Goal: Check status: Check status

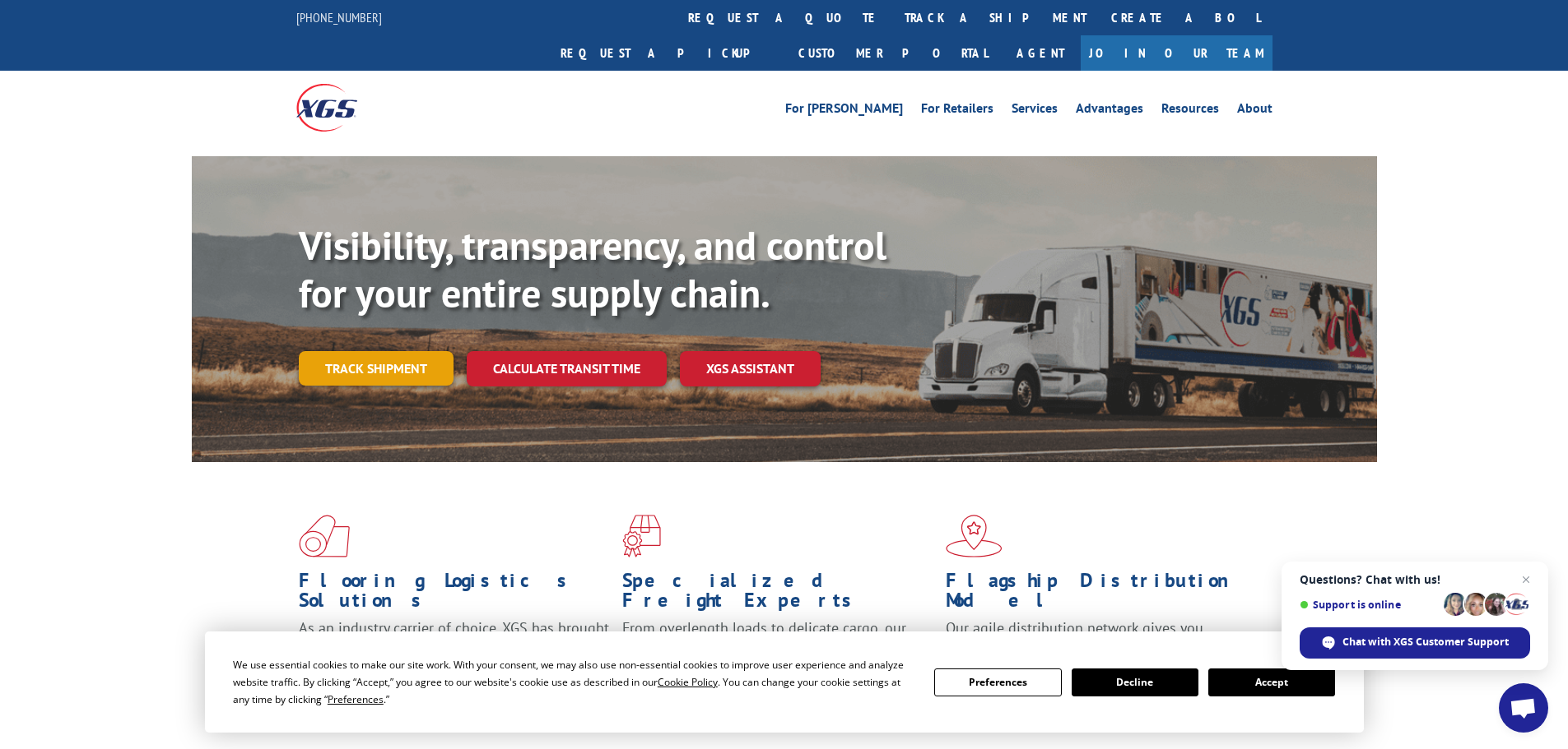
click at [414, 351] on link "Track shipment" at bounding box center [376, 368] width 154 height 35
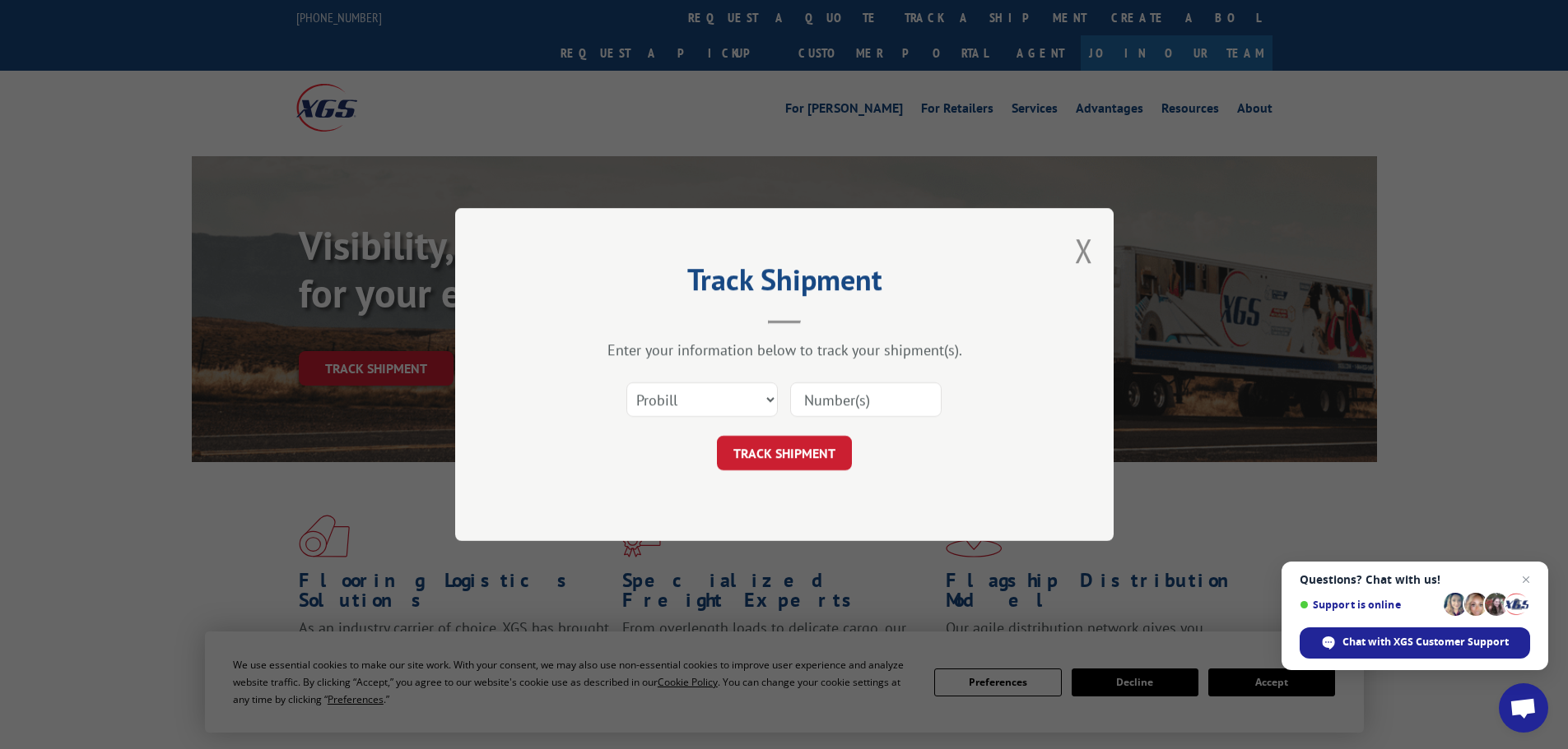
click at [830, 396] on input at bounding box center [866, 399] width 152 height 35
paste input "45338061"
type input "45338061"
click at [828, 442] on button "TRACK SHIPMENT" at bounding box center [784, 453] width 135 height 35
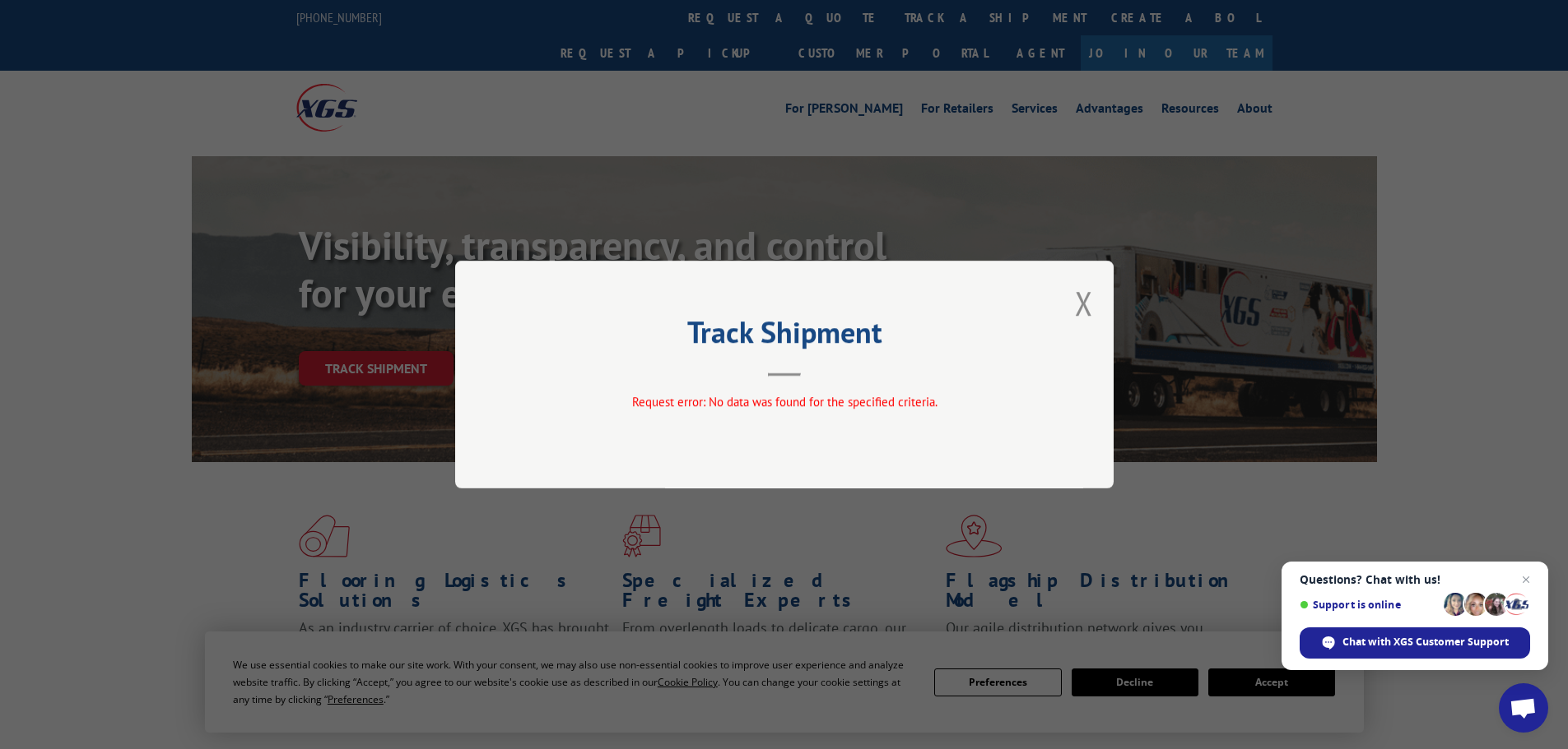
click at [1074, 303] on div "Track Shipment Request error: No data was found for the specified criteria." at bounding box center [785, 374] width 659 height 228
click at [1105, 300] on div "Track Shipment Request error: No data was found for the specified criteria." at bounding box center [785, 374] width 659 height 228
click at [1086, 304] on button "Close modal" at bounding box center [1084, 303] width 18 height 43
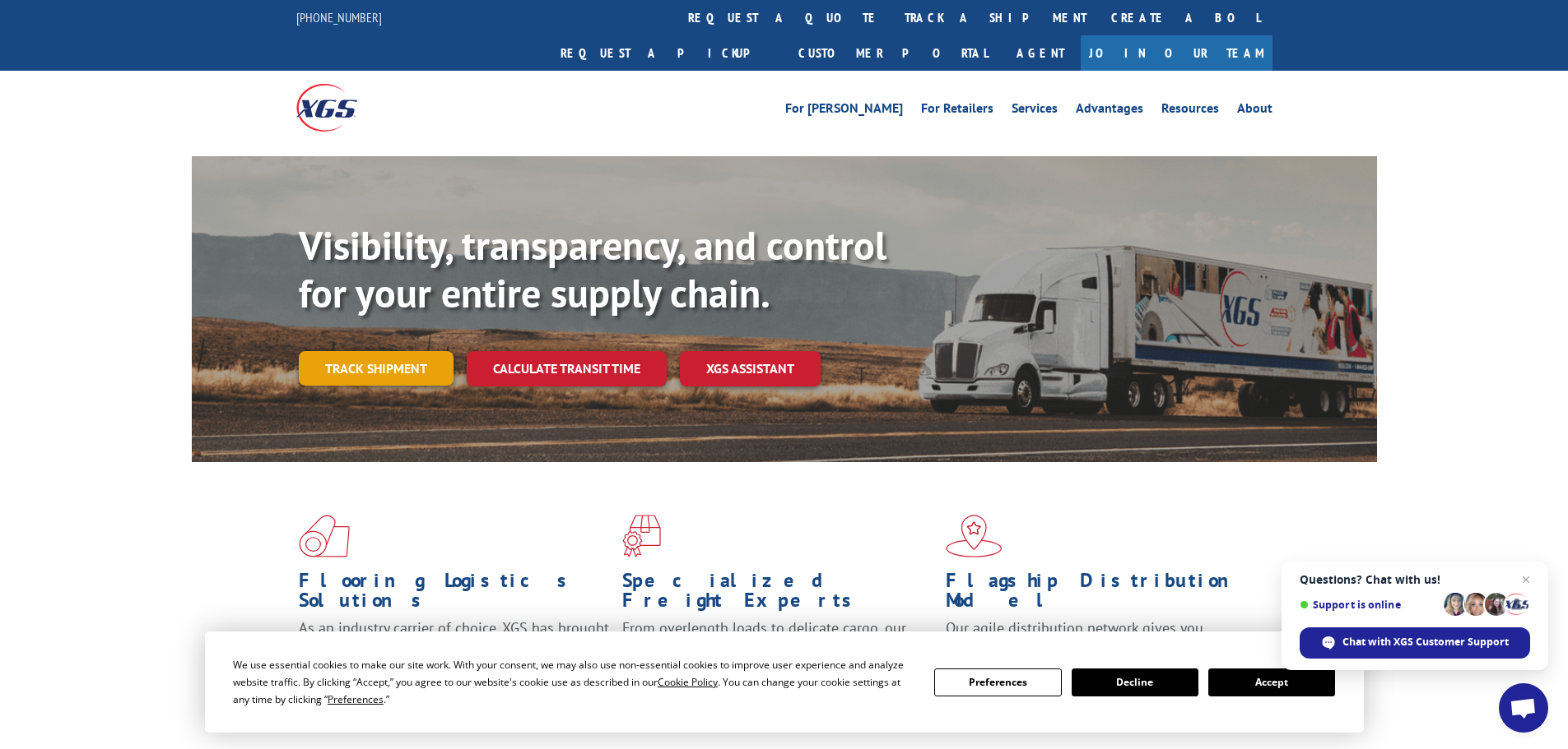
click at [368, 351] on link "Track shipment" at bounding box center [376, 368] width 154 height 35
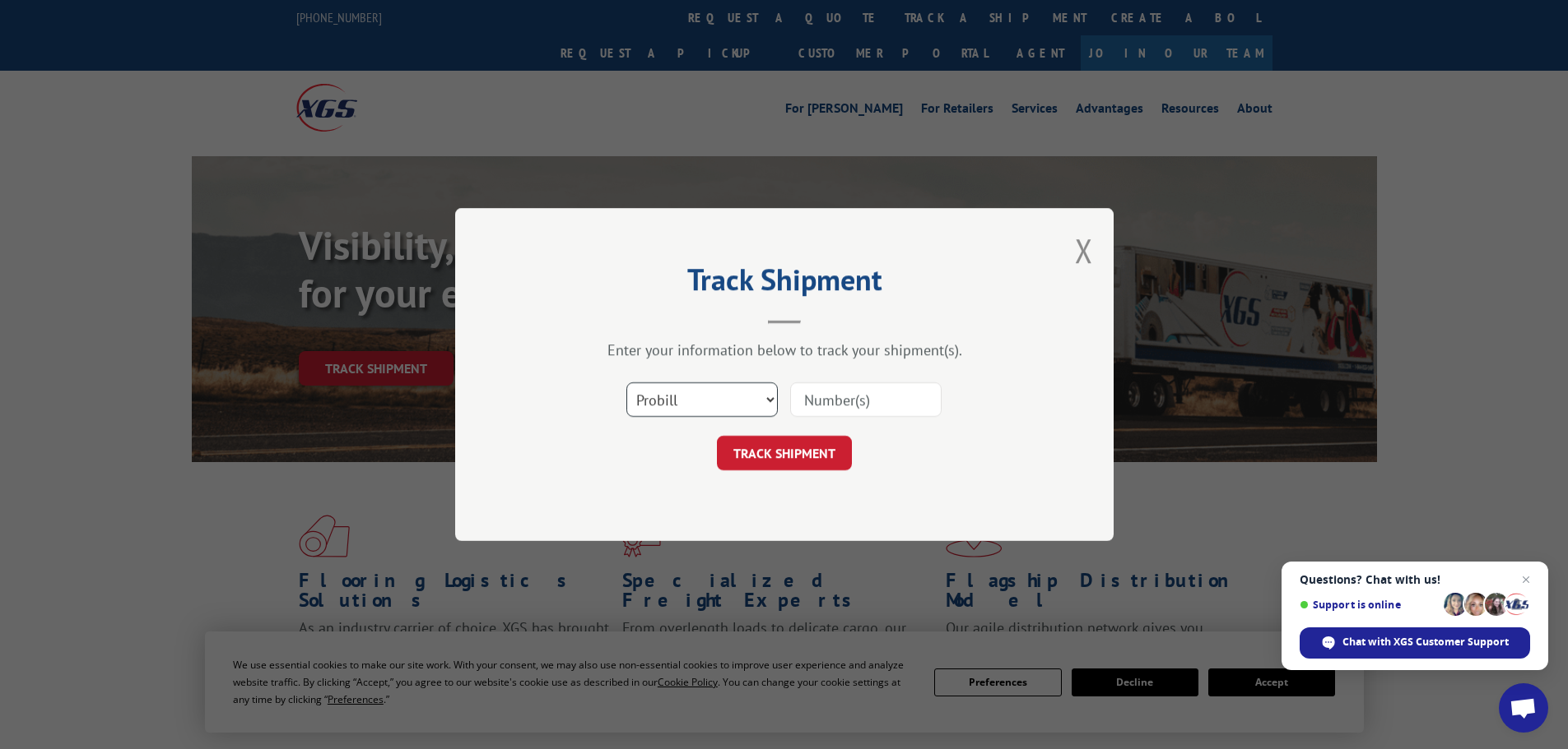
click at [729, 389] on select "Select category... Probill BOL PO" at bounding box center [701, 399] width 152 height 35
select select "po"
click at [626, 382] on select "Select category... Probill BOL PO" at bounding box center [701, 399] width 152 height 35
click at [827, 390] on input at bounding box center [866, 399] width 152 height 35
paste input "45338061"
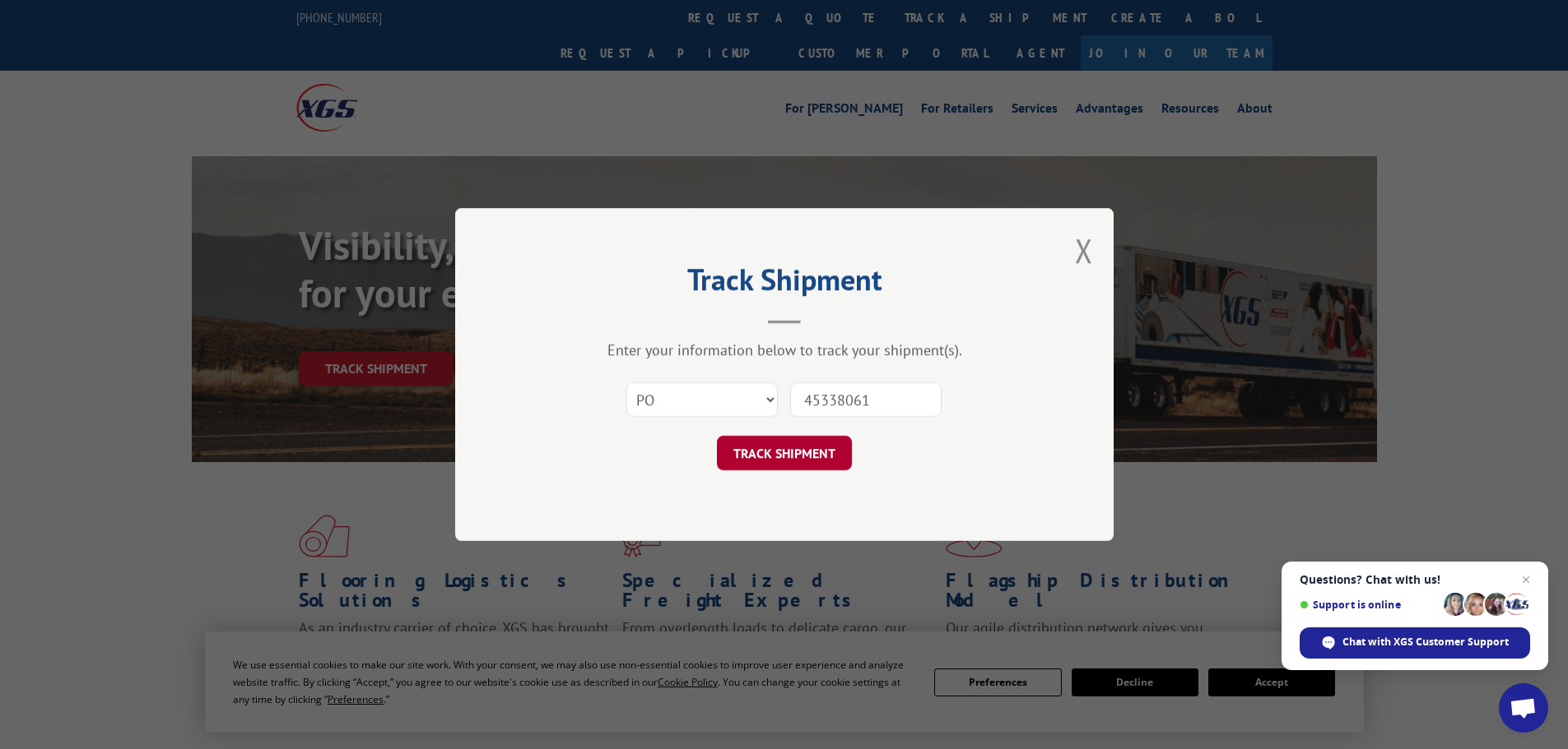
type input "45338061"
click at [805, 450] on button "TRACK SHIPMENT" at bounding box center [784, 453] width 135 height 35
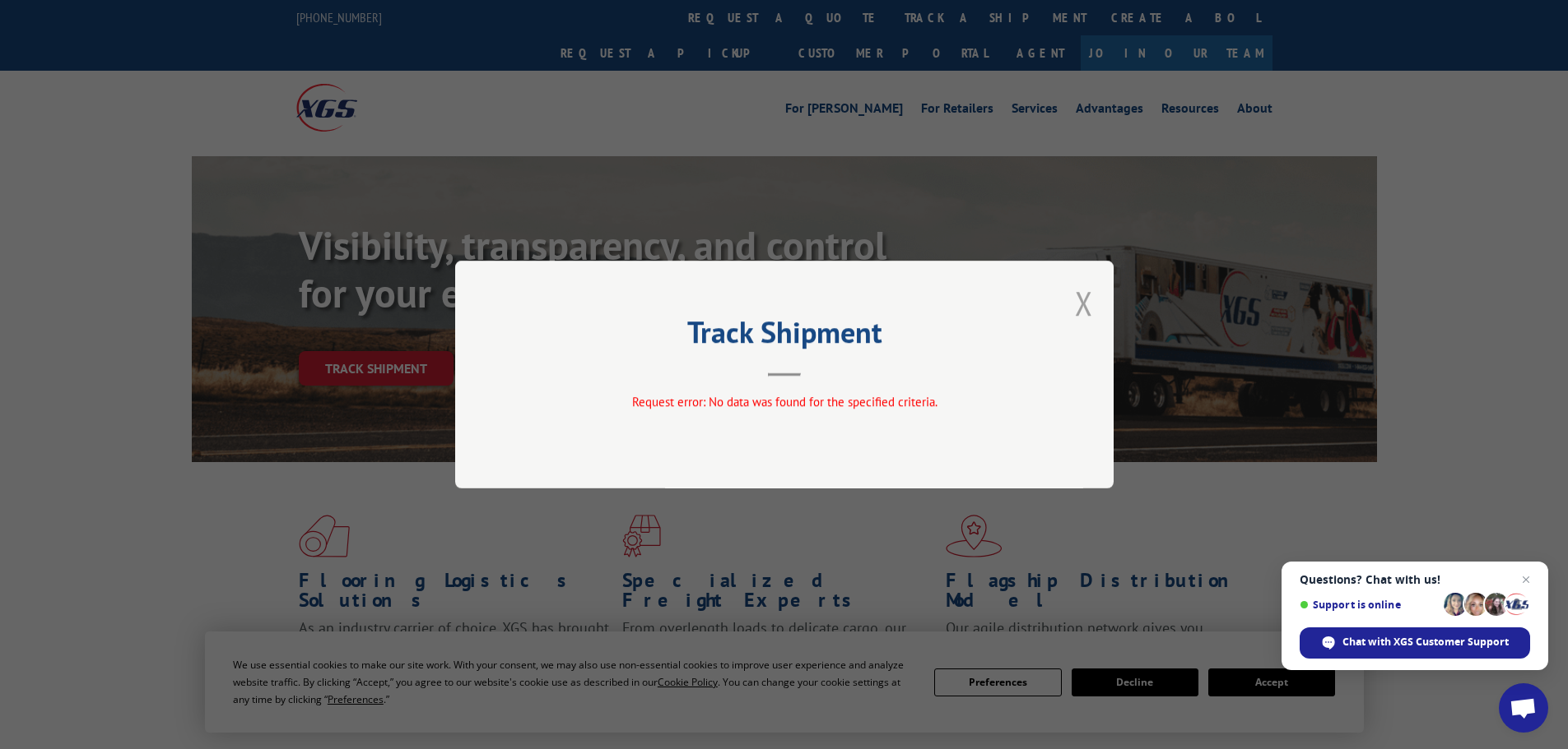
click at [1082, 309] on button "Close modal" at bounding box center [1084, 303] width 18 height 43
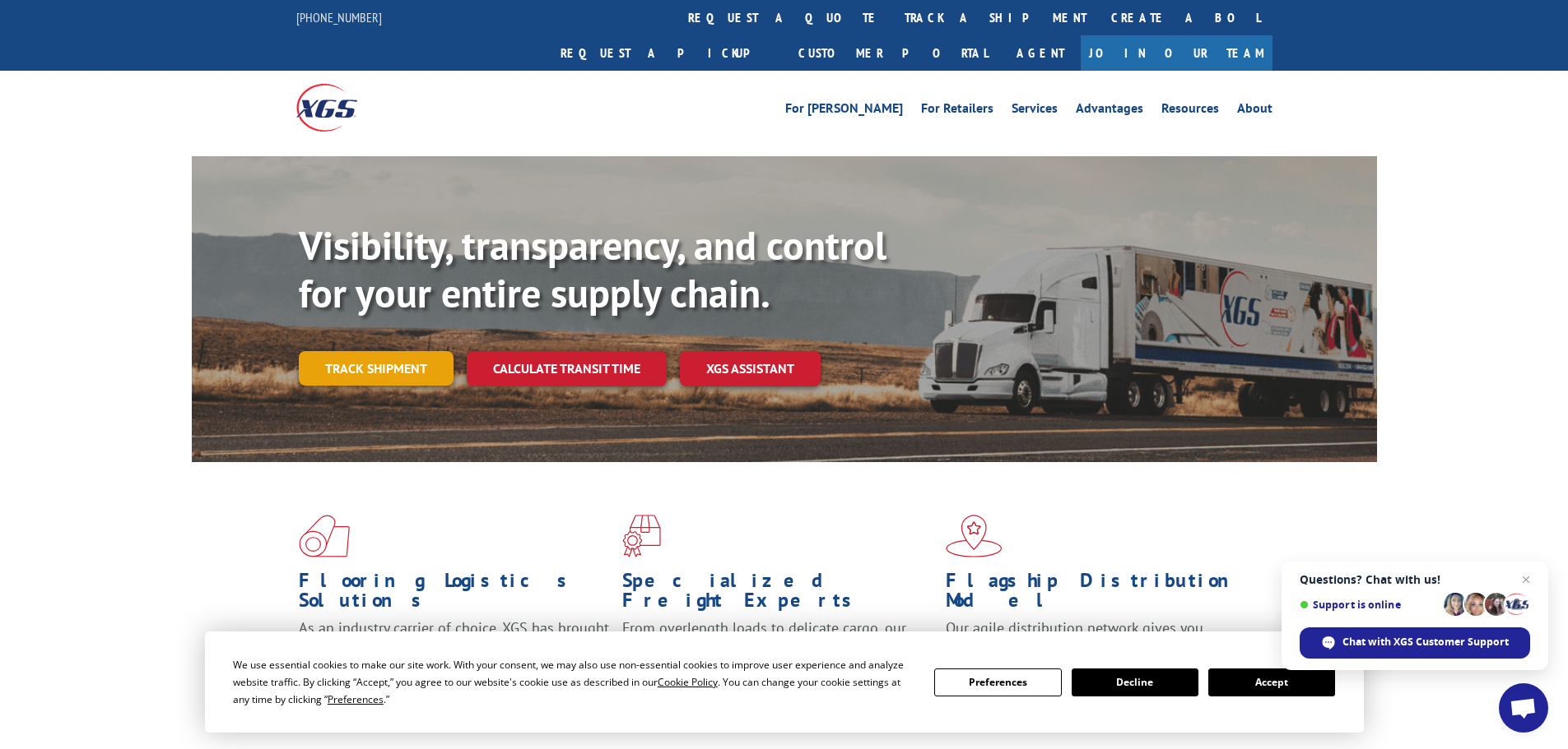
click at [392, 351] on link "Track shipment" at bounding box center [376, 368] width 154 height 35
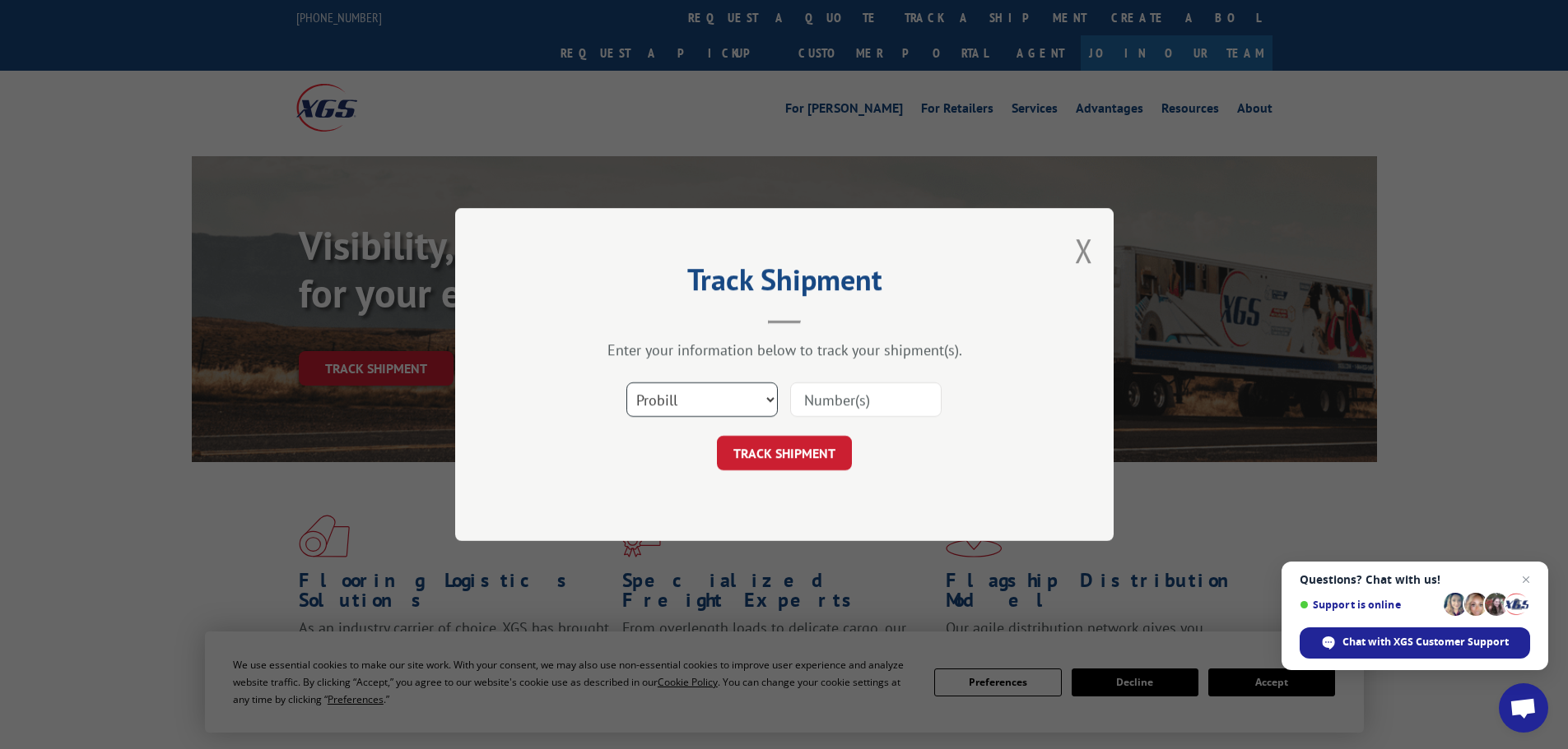
click at [758, 389] on select "Select category... Probill BOL PO" at bounding box center [701, 399] width 152 height 35
select select "po"
click at [626, 382] on select "Select category... Probill BOL PO" at bounding box center [701, 399] width 152 height 35
click at [826, 400] on input at bounding box center [866, 399] width 152 height 35
paste input "01518458"
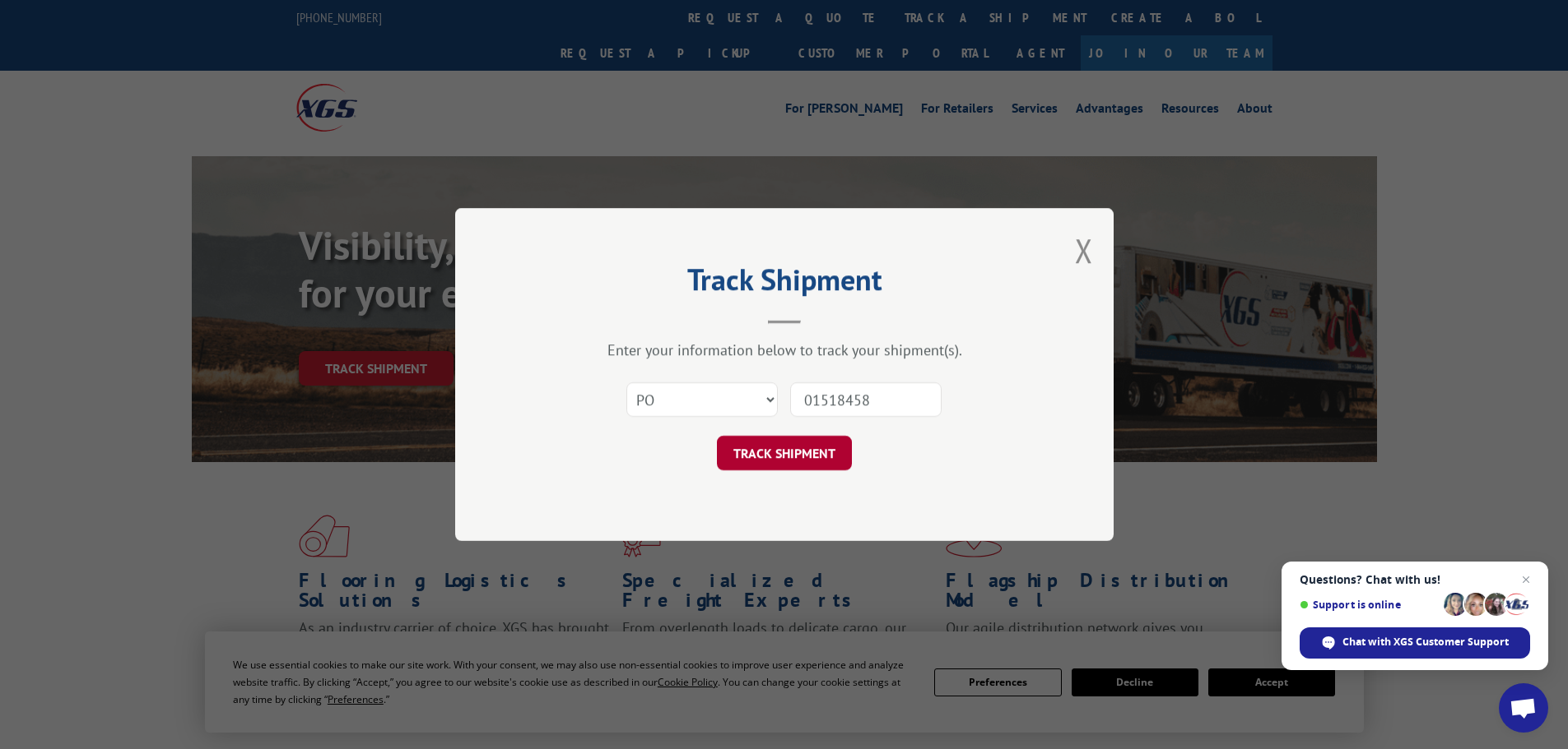
type input "01518458"
click at [768, 454] on button "TRACK SHIPMENT" at bounding box center [784, 453] width 135 height 35
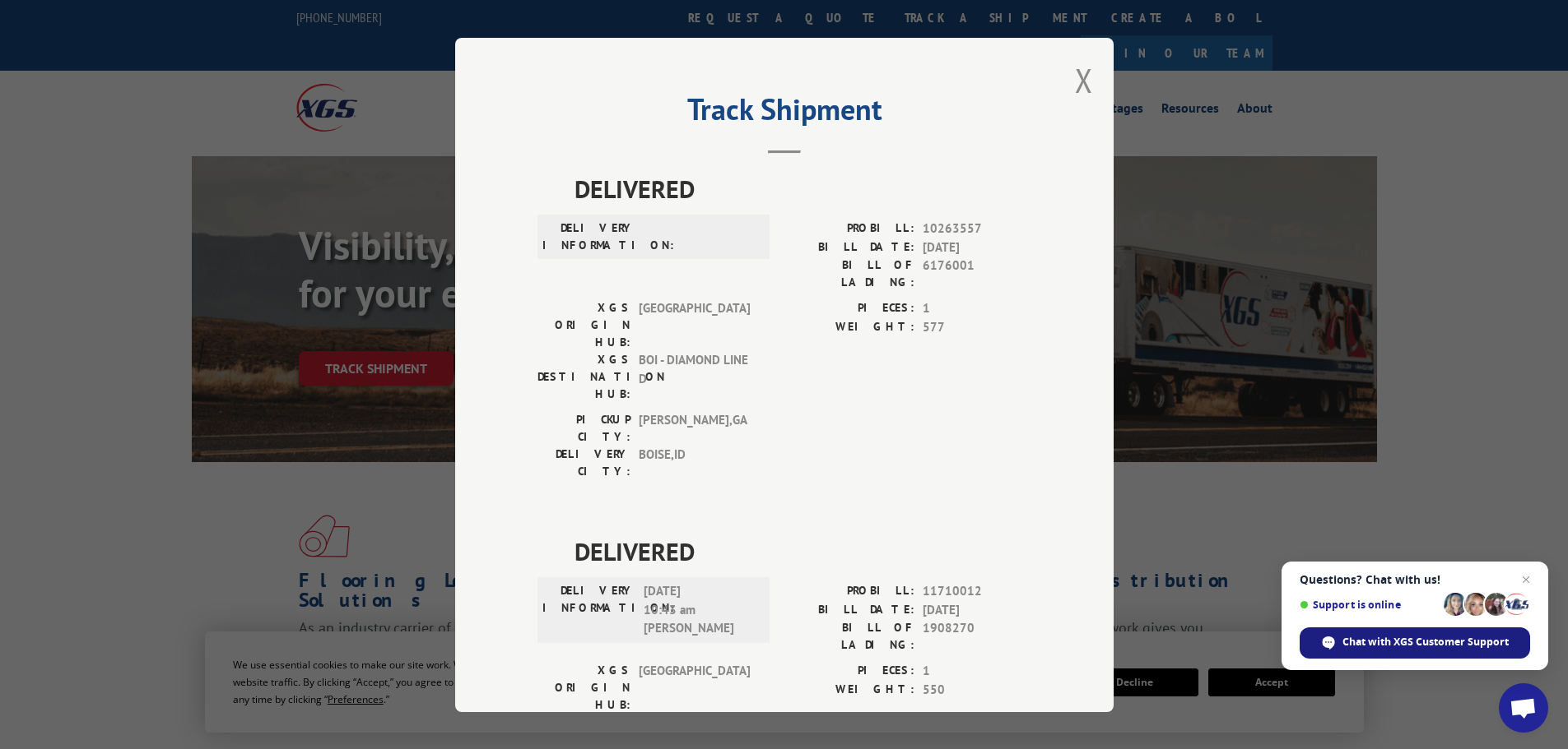
click at [1406, 643] on span "Chat with XGS Customer Support" at bounding box center [1425, 643] width 166 height 15
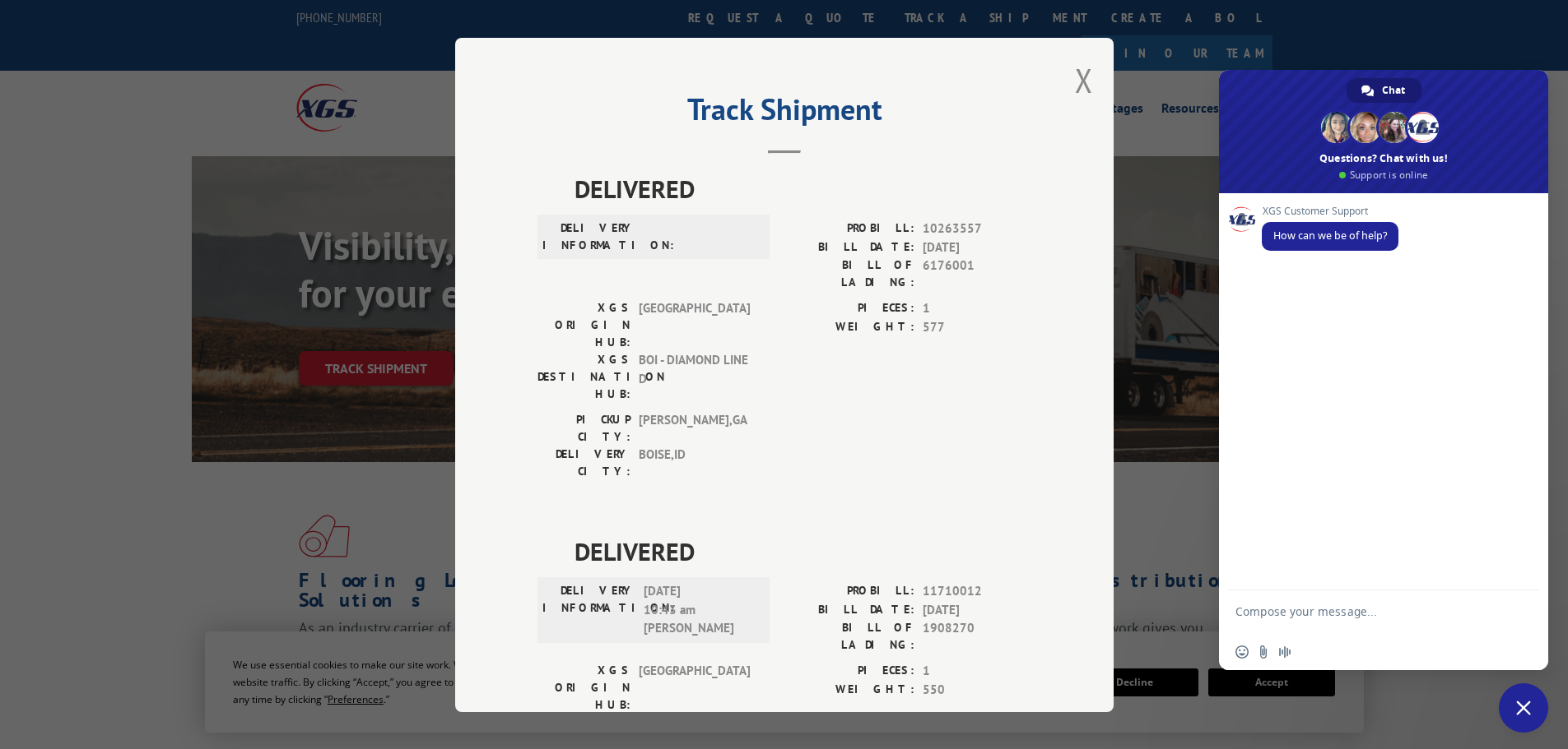
click at [1525, 703] on span "Close chat" at bounding box center [1523, 708] width 15 height 15
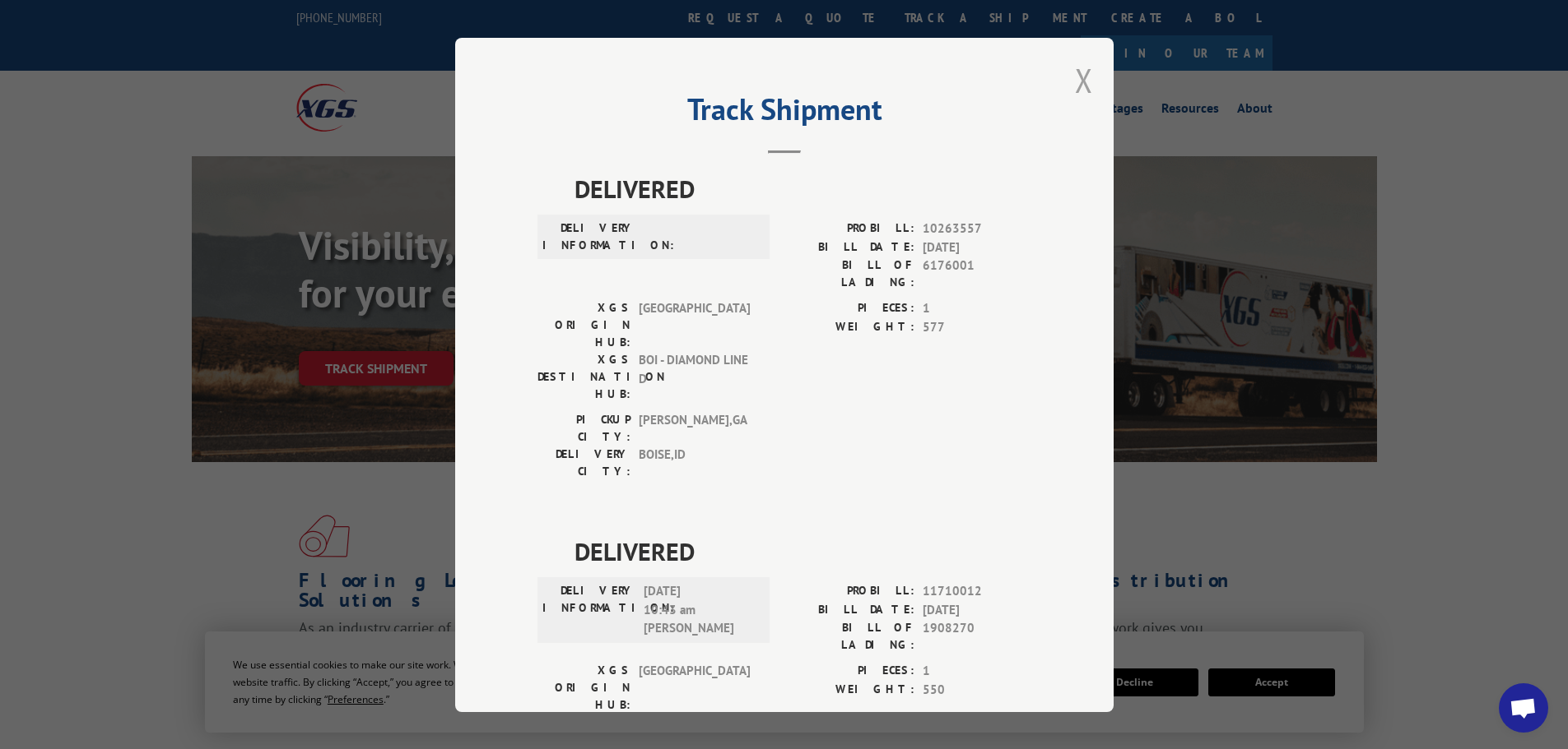
click at [1075, 74] on button "Close modal" at bounding box center [1084, 80] width 18 height 43
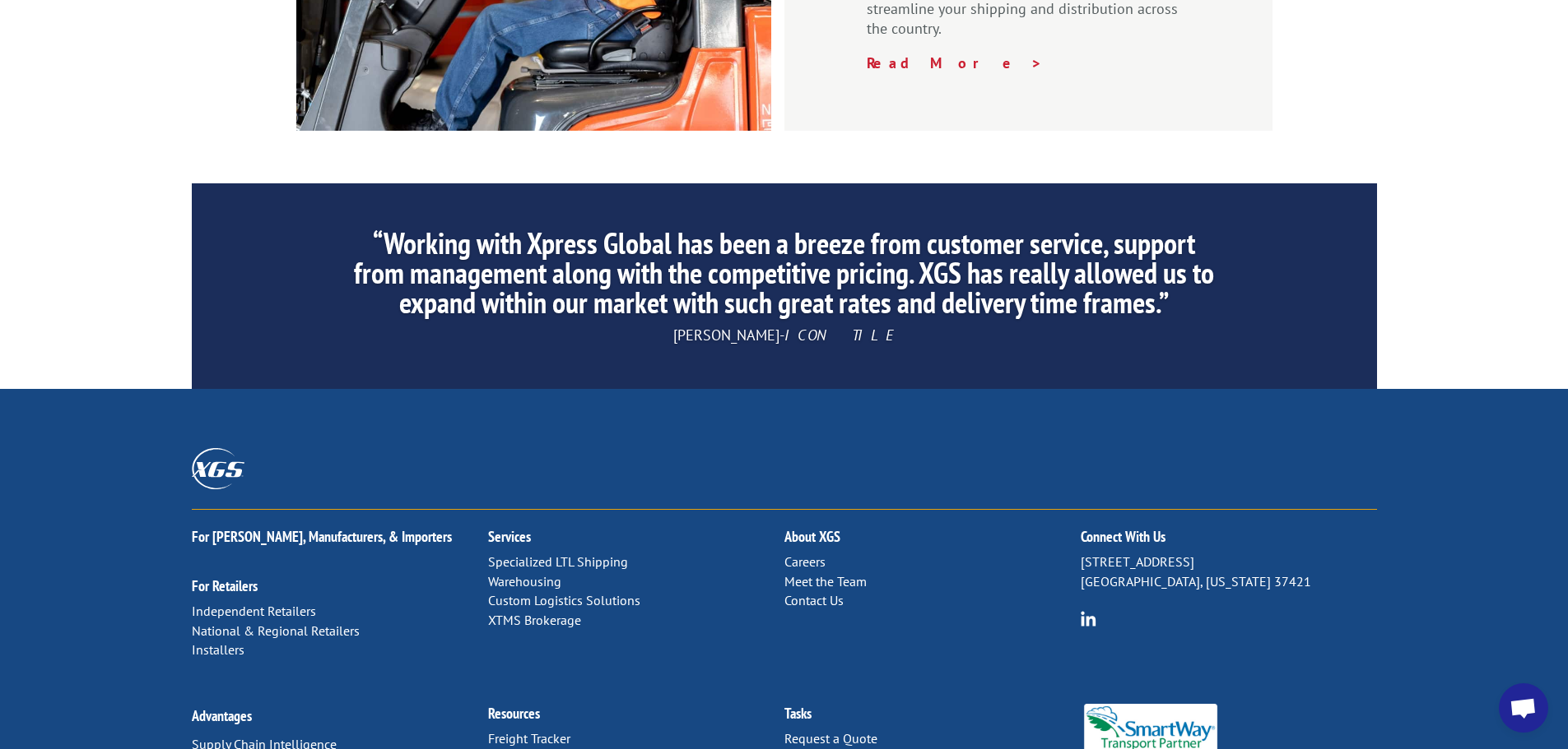
scroll to position [2506, 0]
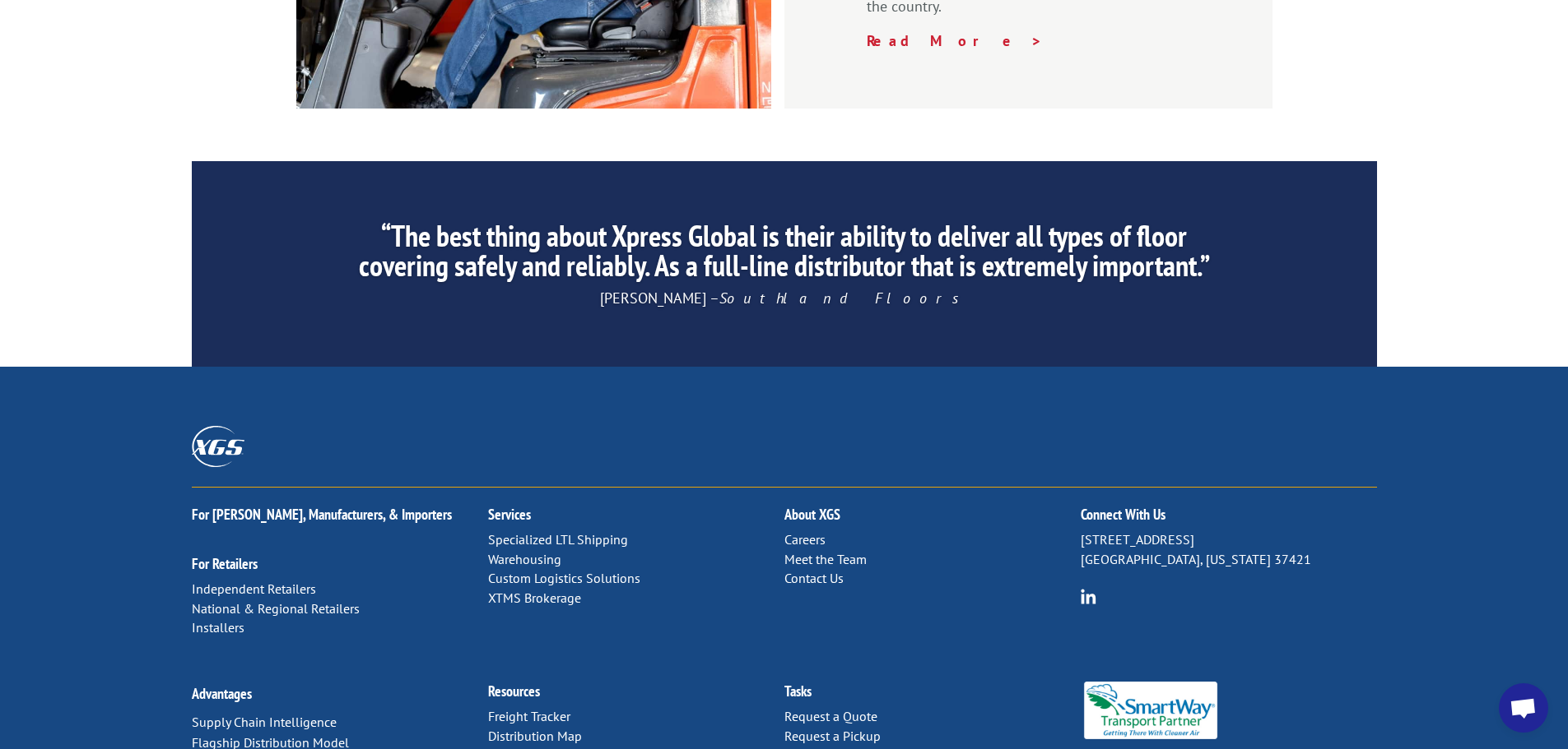
click at [798, 570] on link "Contact Us" at bounding box center [813, 578] width 59 height 17
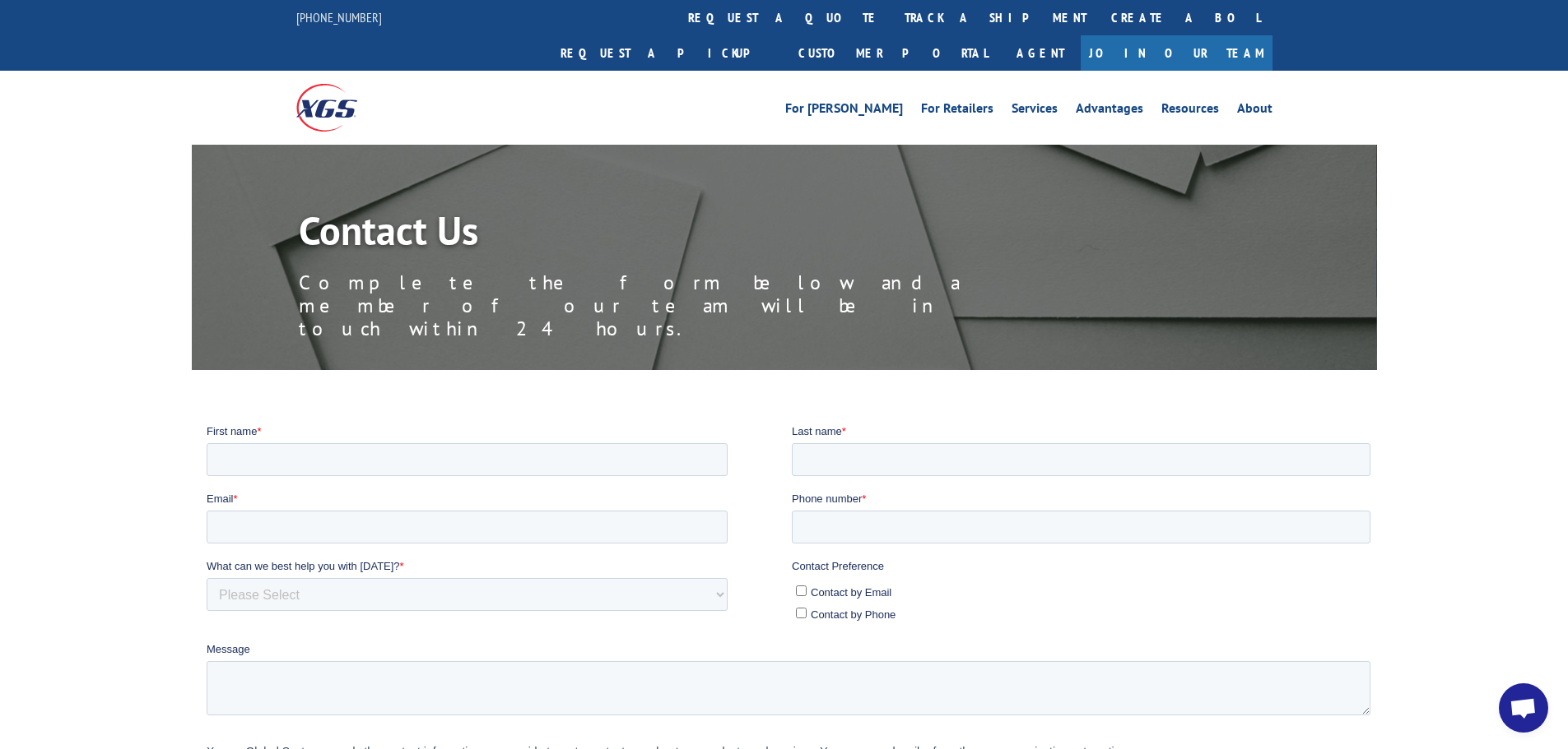
click at [323, 84] on img at bounding box center [327, 107] width 61 height 47
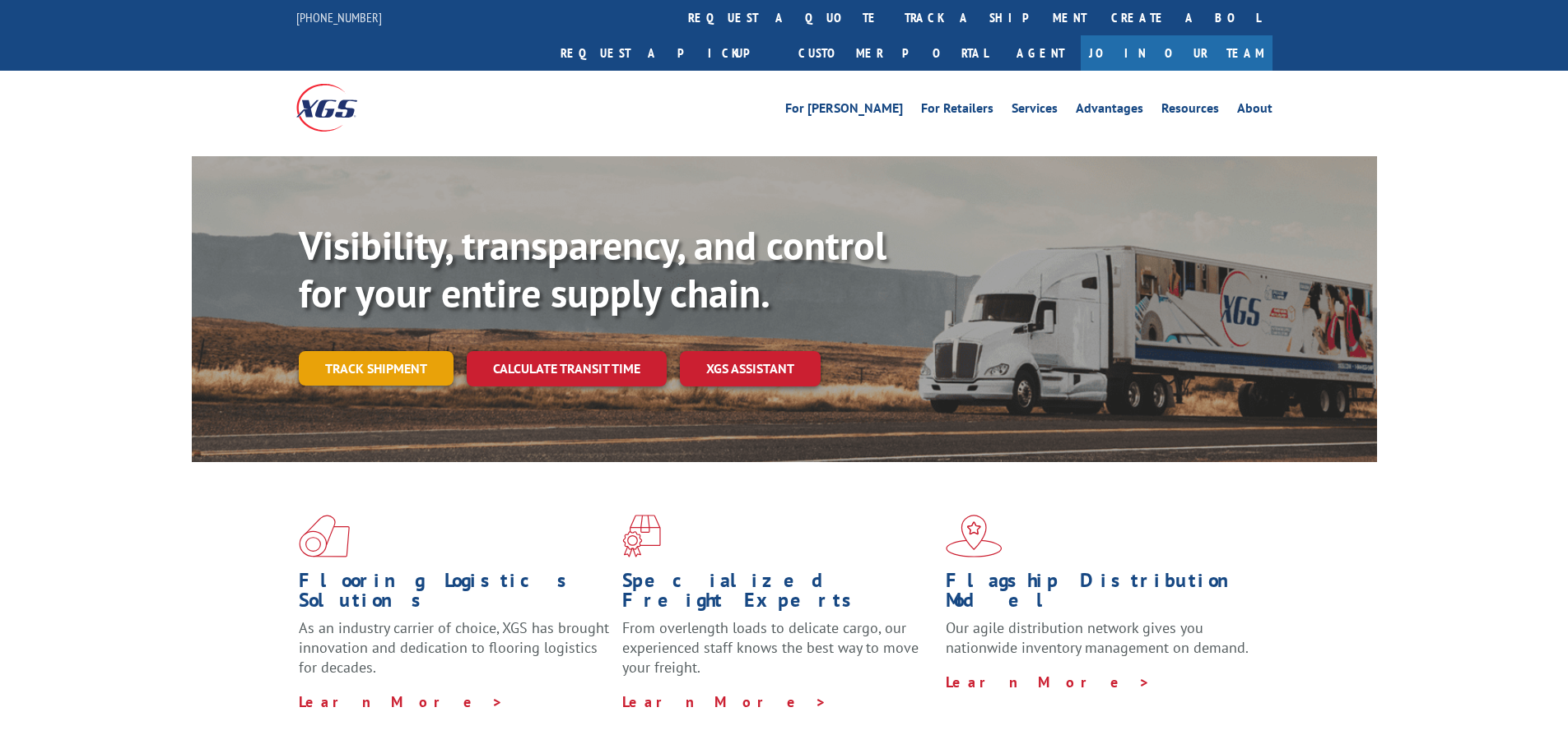
click at [435, 351] on link "Track shipment" at bounding box center [376, 368] width 154 height 35
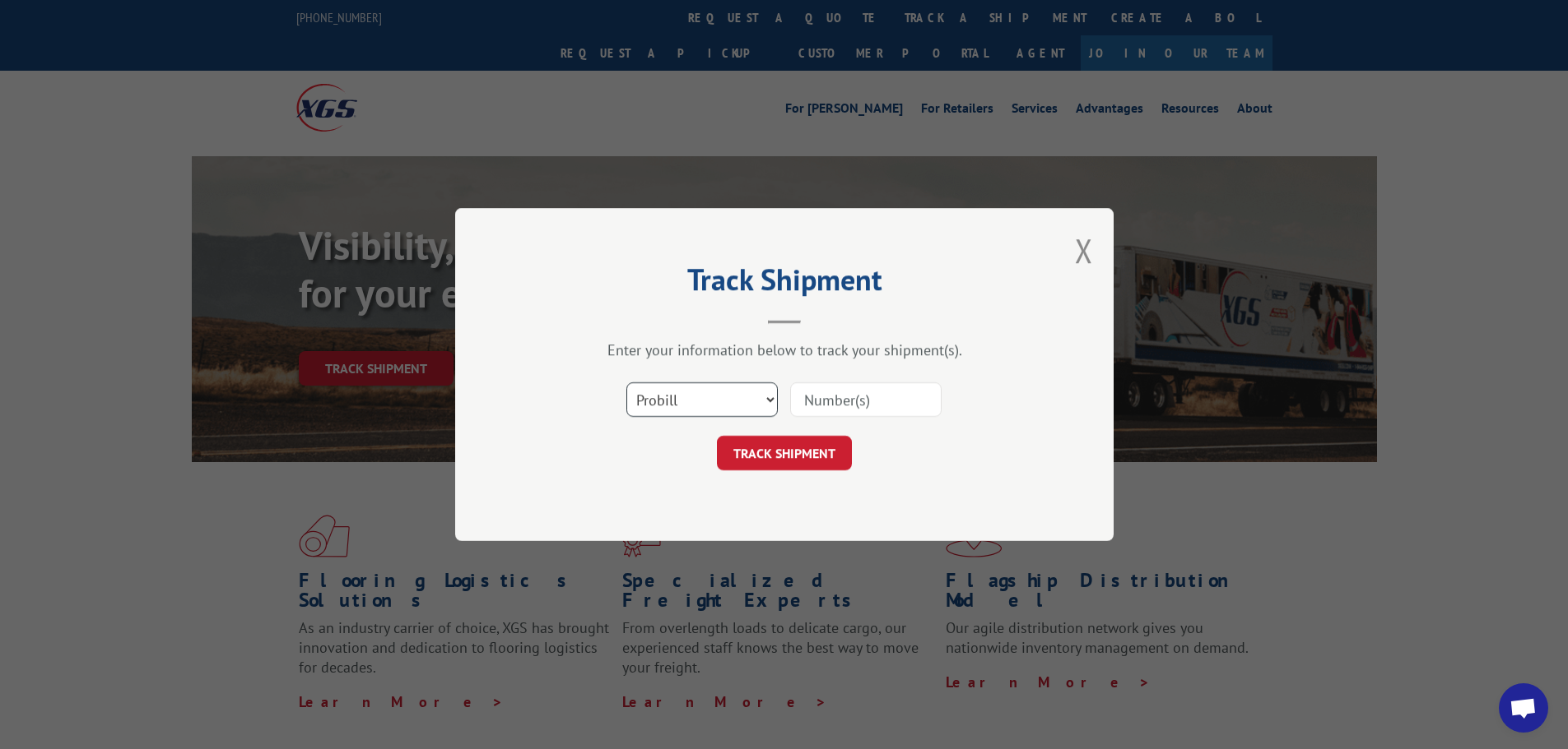
click at [717, 408] on select "Select category... Probill BOL PO" at bounding box center [701, 399] width 152 height 35
select select "po"
click at [626, 382] on select "Select category... Probill BOL PO" at bounding box center [701, 399] width 152 height 35
click at [812, 397] on input at bounding box center [866, 399] width 152 height 35
paste input "01518458"
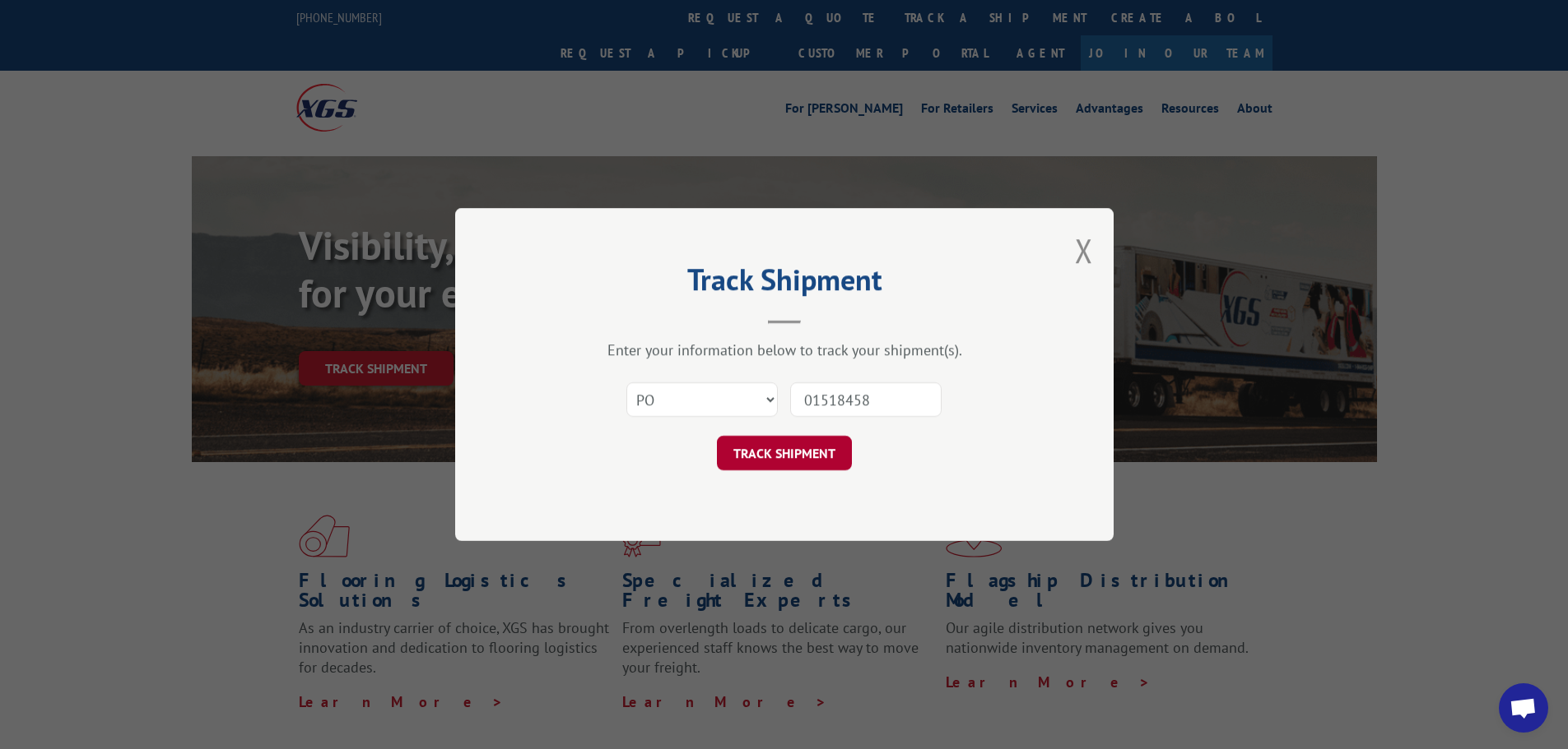
type input "01518458"
click at [767, 465] on button "TRACK SHIPMENT" at bounding box center [784, 453] width 135 height 35
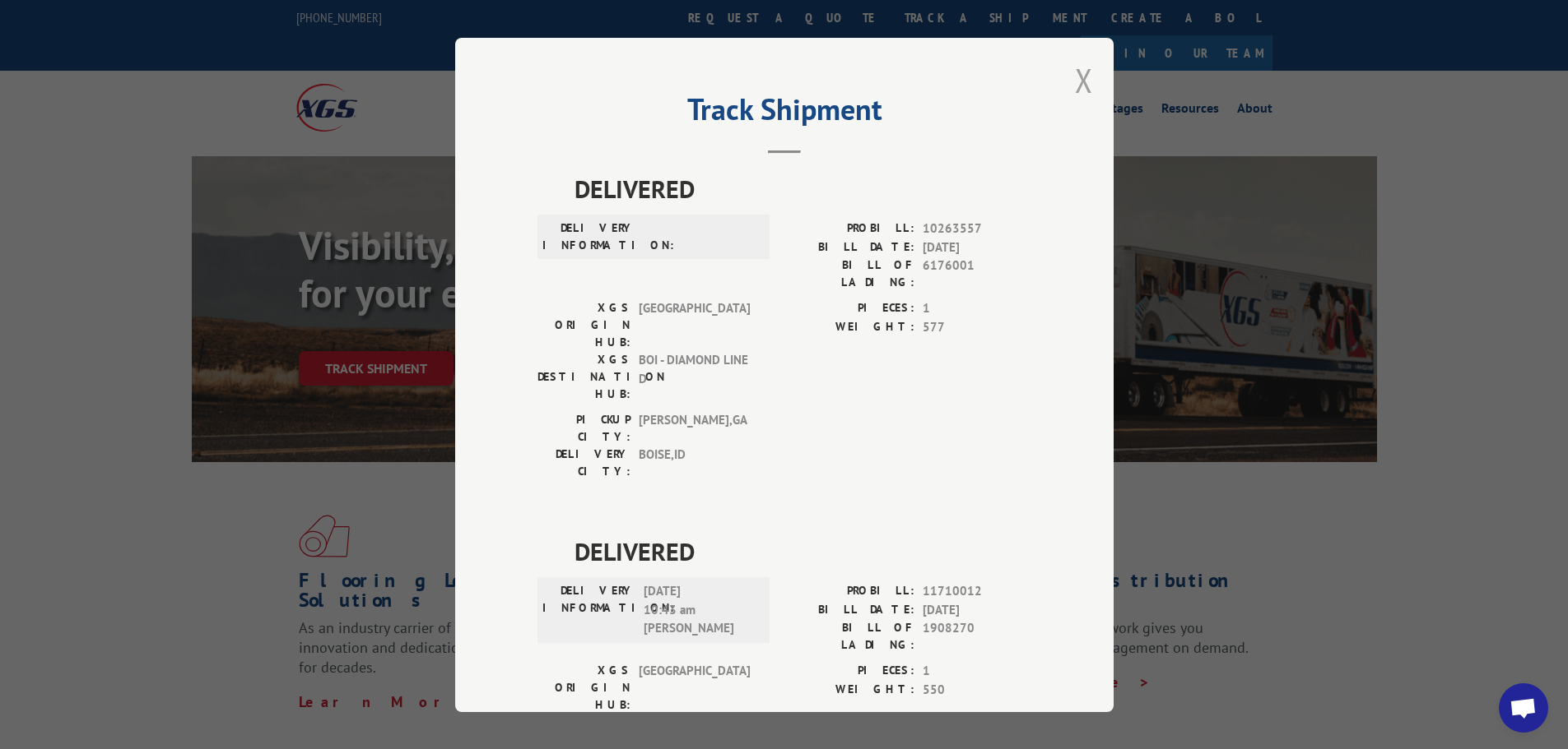
click at [1081, 83] on button "Close modal" at bounding box center [1084, 80] width 18 height 43
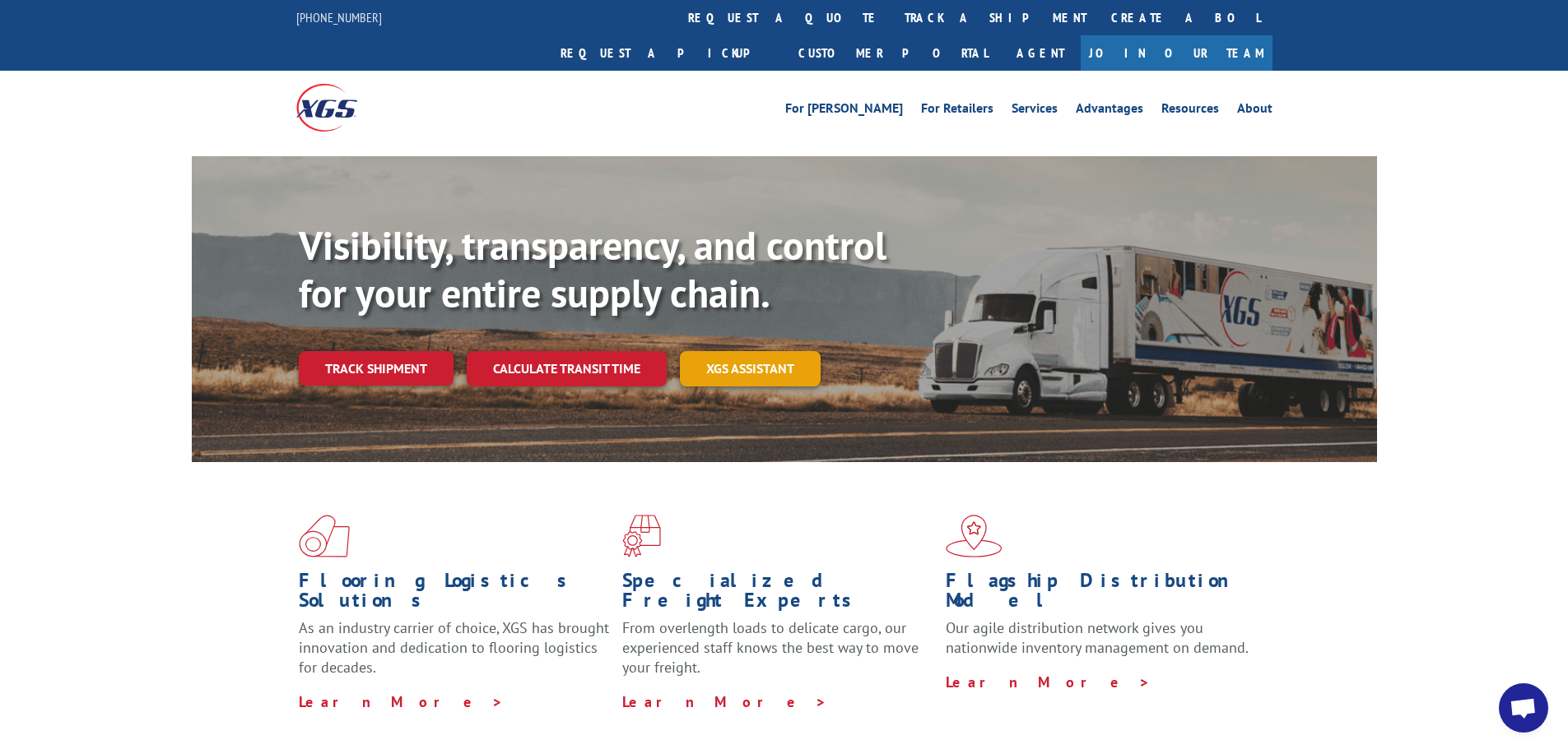
click at [760, 351] on link "XGS ASSISTANT" at bounding box center [750, 369] width 141 height 35
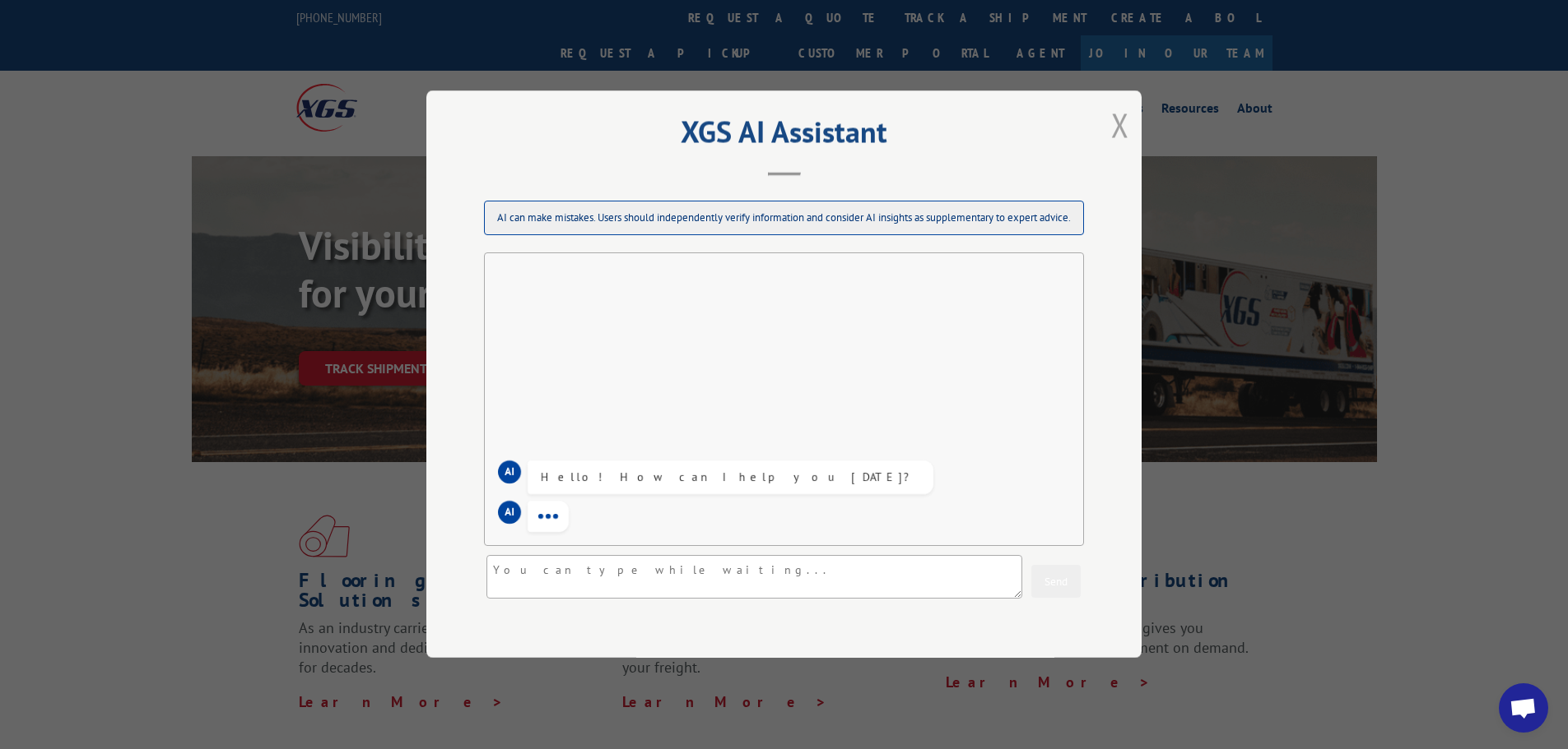
click at [1123, 132] on button "Close modal" at bounding box center [1120, 124] width 18 height 43
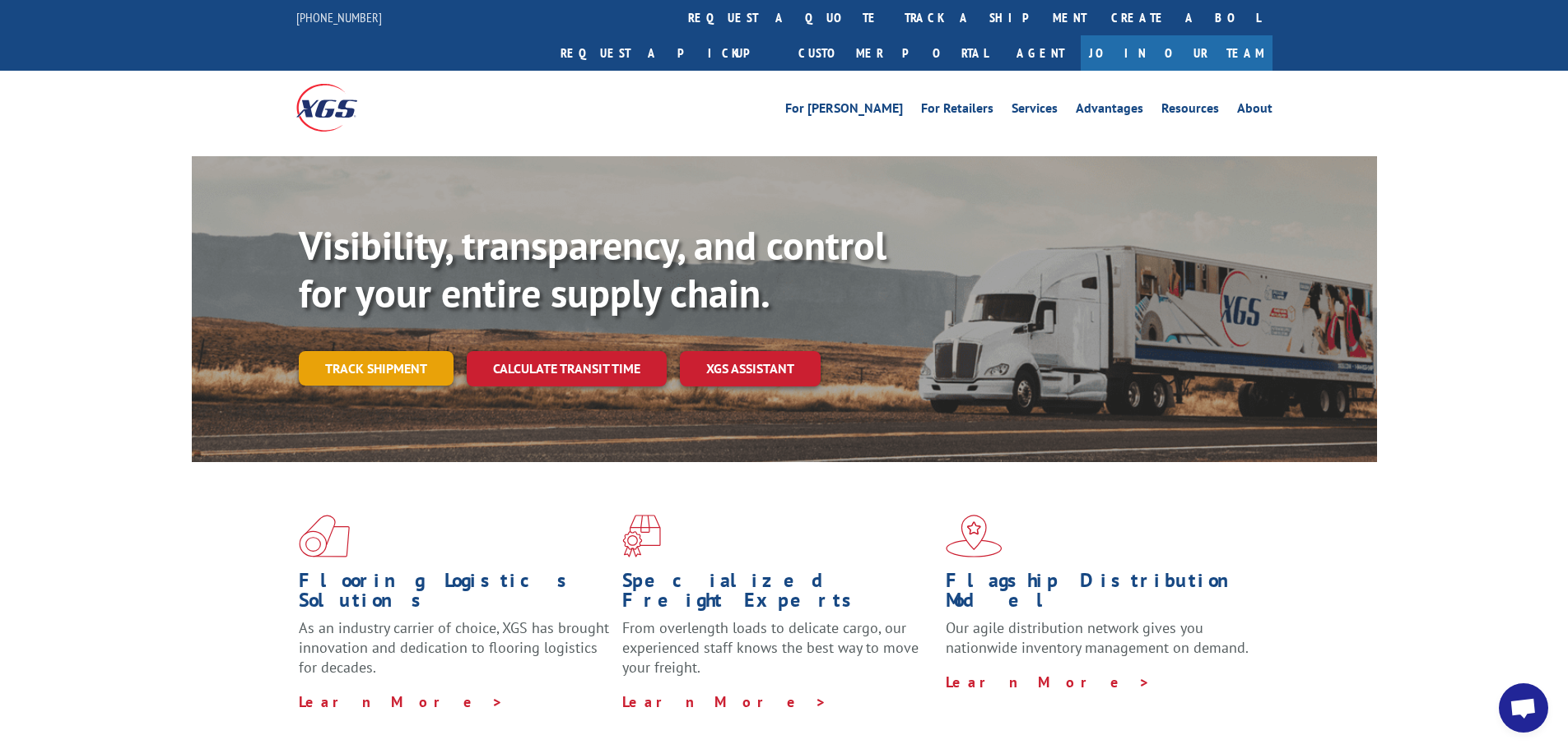
click at [379, 351] on link "Track shipment" at bounding box center [376, 368] width 154 height 35
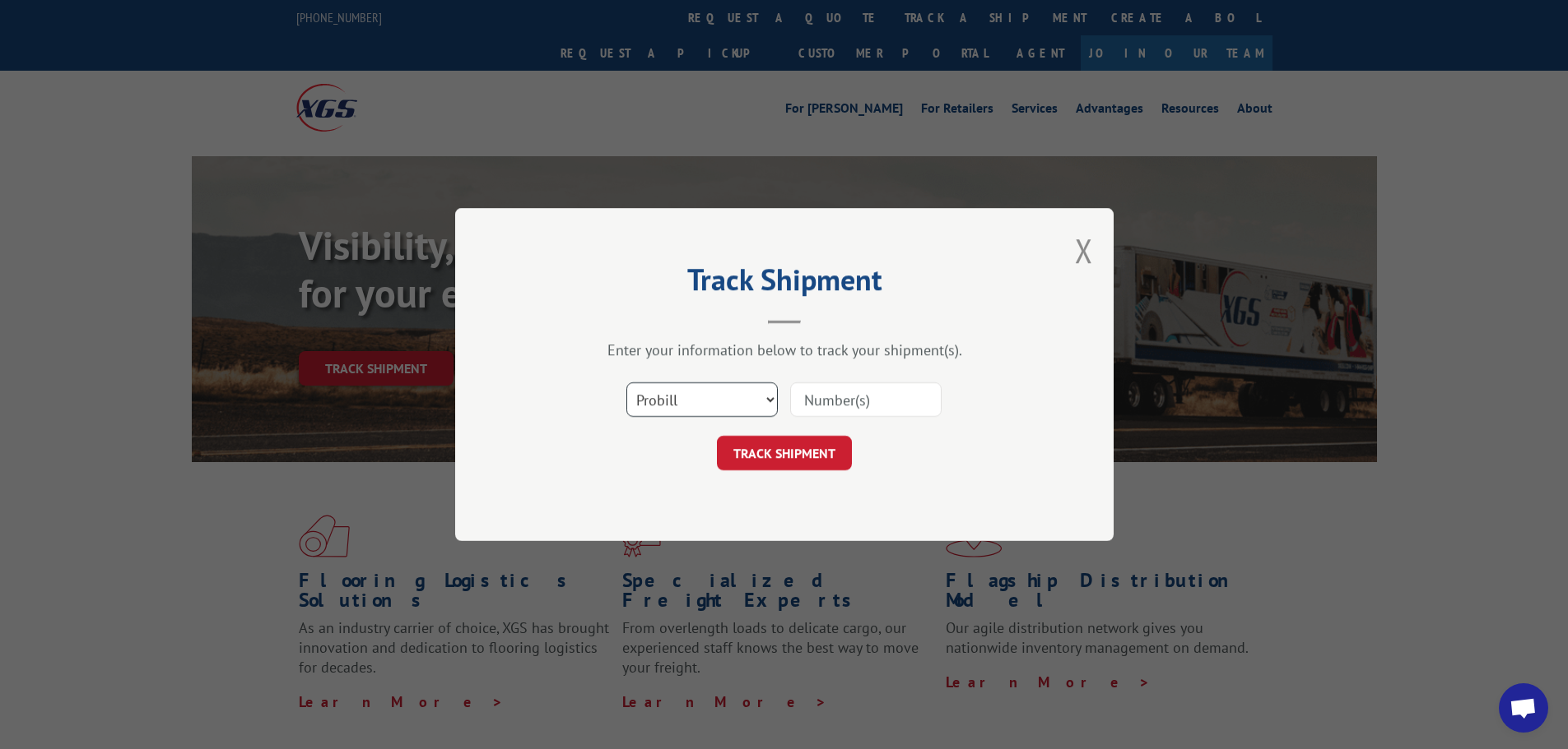
drag, startPoint x: 748, startPoint y: 399, endPoint x: 740, endPoint y: 406, distance: 10.6
click at [748, 399] on select "Select category... Probill BOL PO" at bounding box center [701, 399] width 152 height 35
select select "po"
click at [626, 382] on select "Select category... Probill BOL PO" at bounding box center [701, 399] width 152 height 35
click at [833, 403] on input at bounding box center [866, 399] width 152 height 35
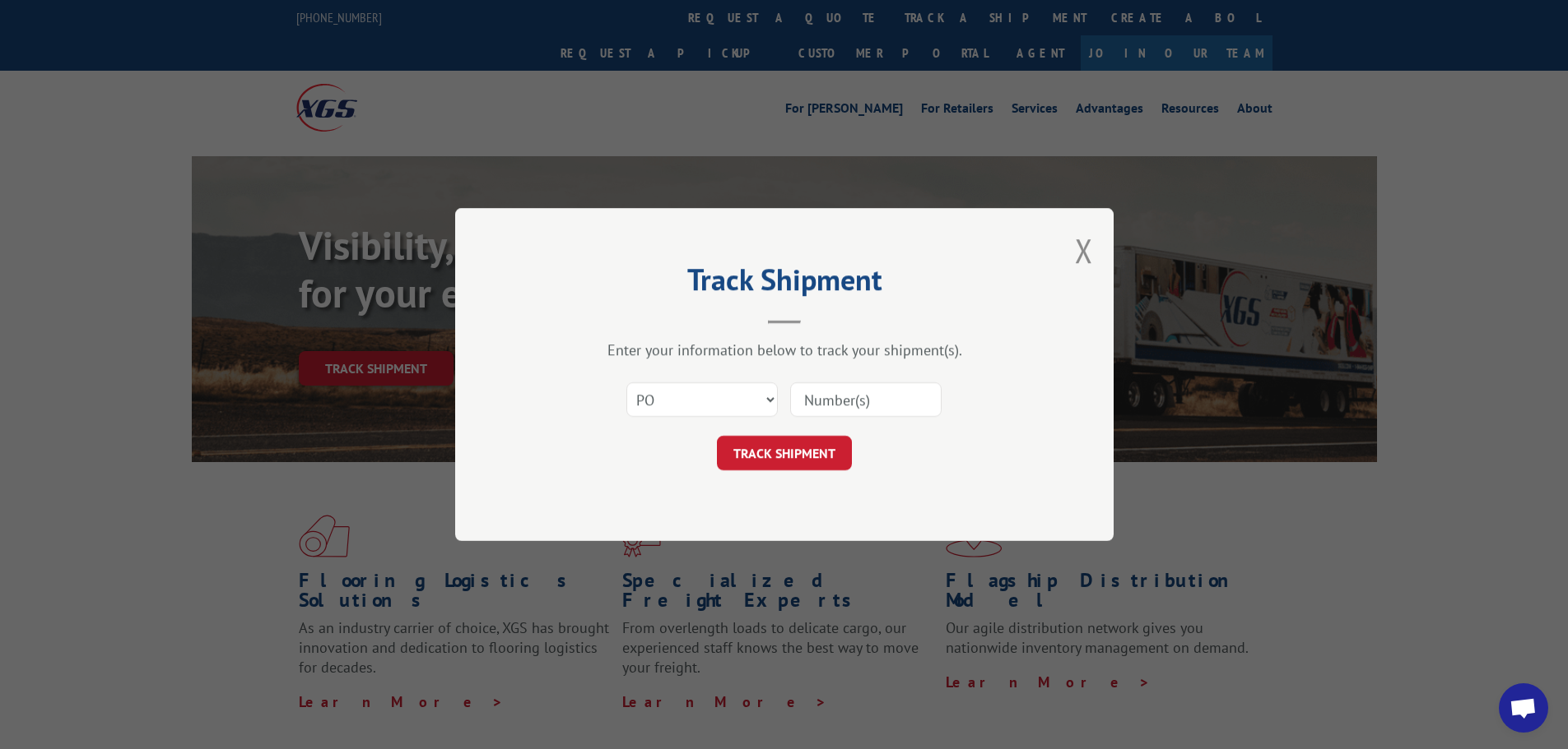
paste input "01518458"
type input "01518458"
click at [1517, 695] on span "Open chat" at bounding box center [1524, 708] width 50 height 50
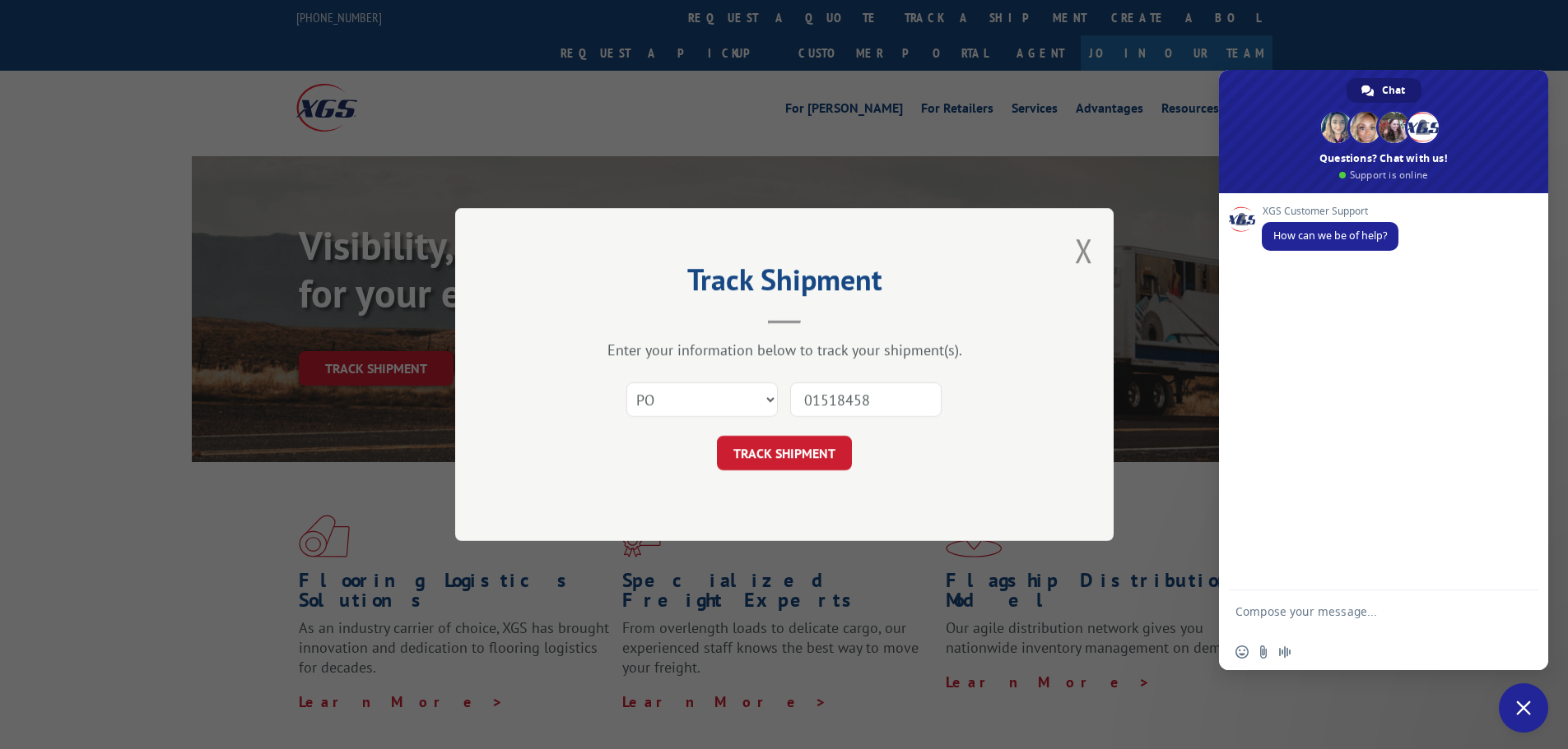
click at [1355, 613] on textarea "Compose your message..." at bounding box center [1365, 619] width 260 height 29
type textarea "want to get eta for a PO"
click at [1520, 622] on span "Send" at bounding box center [1518, 614] width 28 height 28
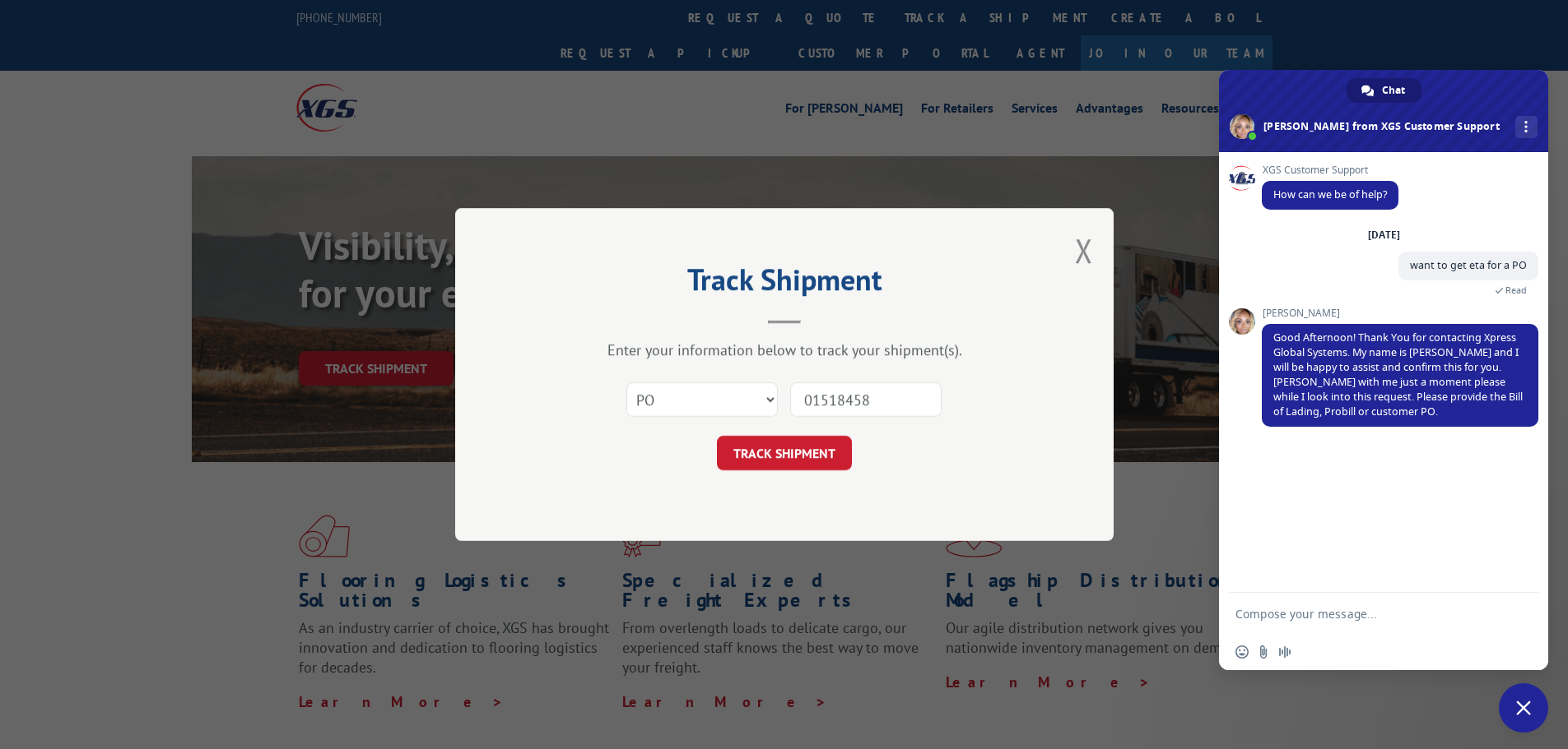
click at [1312, 604] on form at bounding box center [1365, 615] width 260 height 44
click at [1313, 615] on textarea "Compose your message..." at bounding box center [1365, 614] width 260 height 15
click at [1309, 607] on textarea "I got in contacct with the vendor and they actually havent shipped it yet" at bounding box center [1365, 619] width 260 height 29
click at [1316, 612] on textarea "I got in contacct with the vendor and they actually havent shipped it yet" at bounding box center [1365, 619] width 260 height 29
type textarea "I got in contact with the vendor and they actually havent shipped it yet"
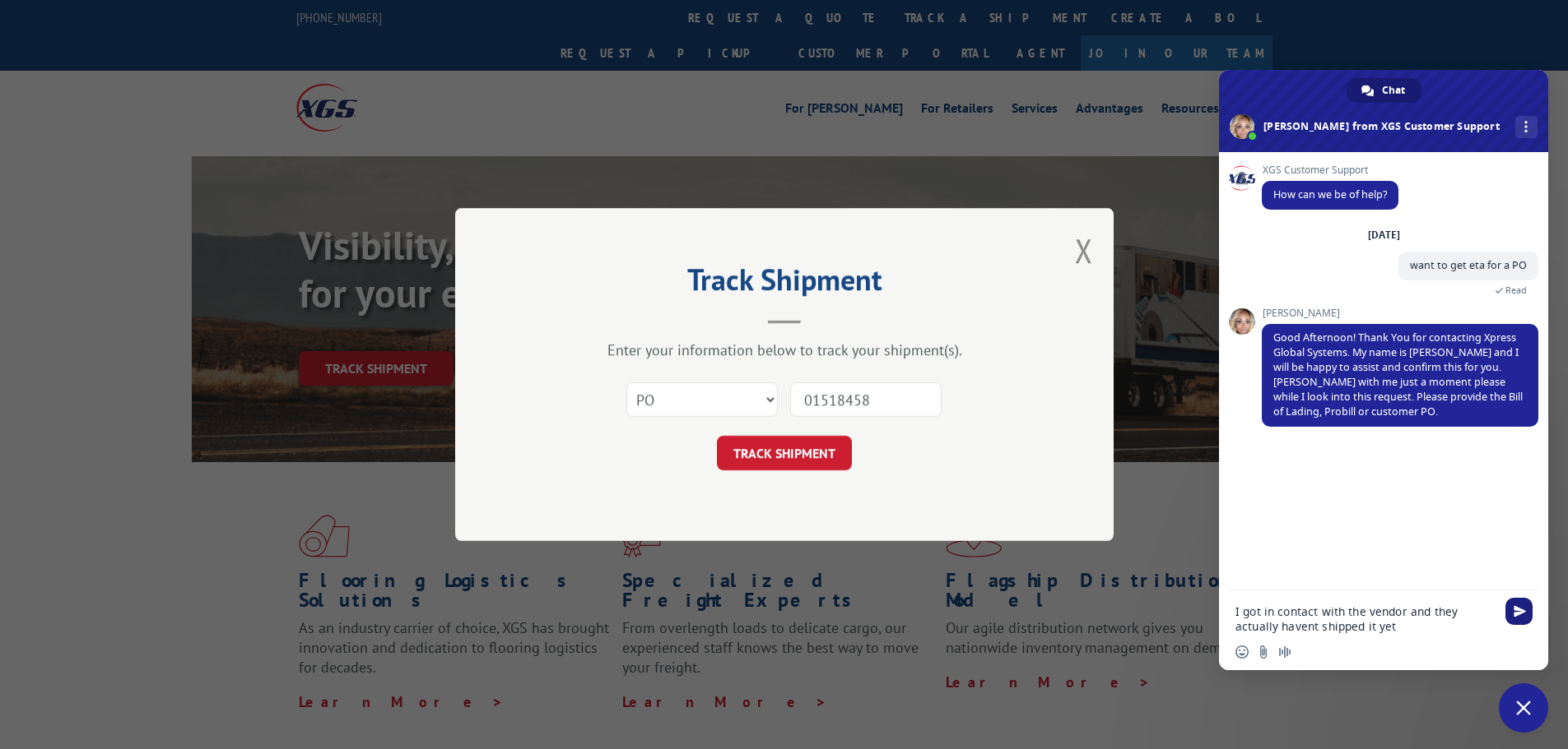
click at [1526, 605] on span "Send" at bounding box center [1518, 611] width 28 height 28
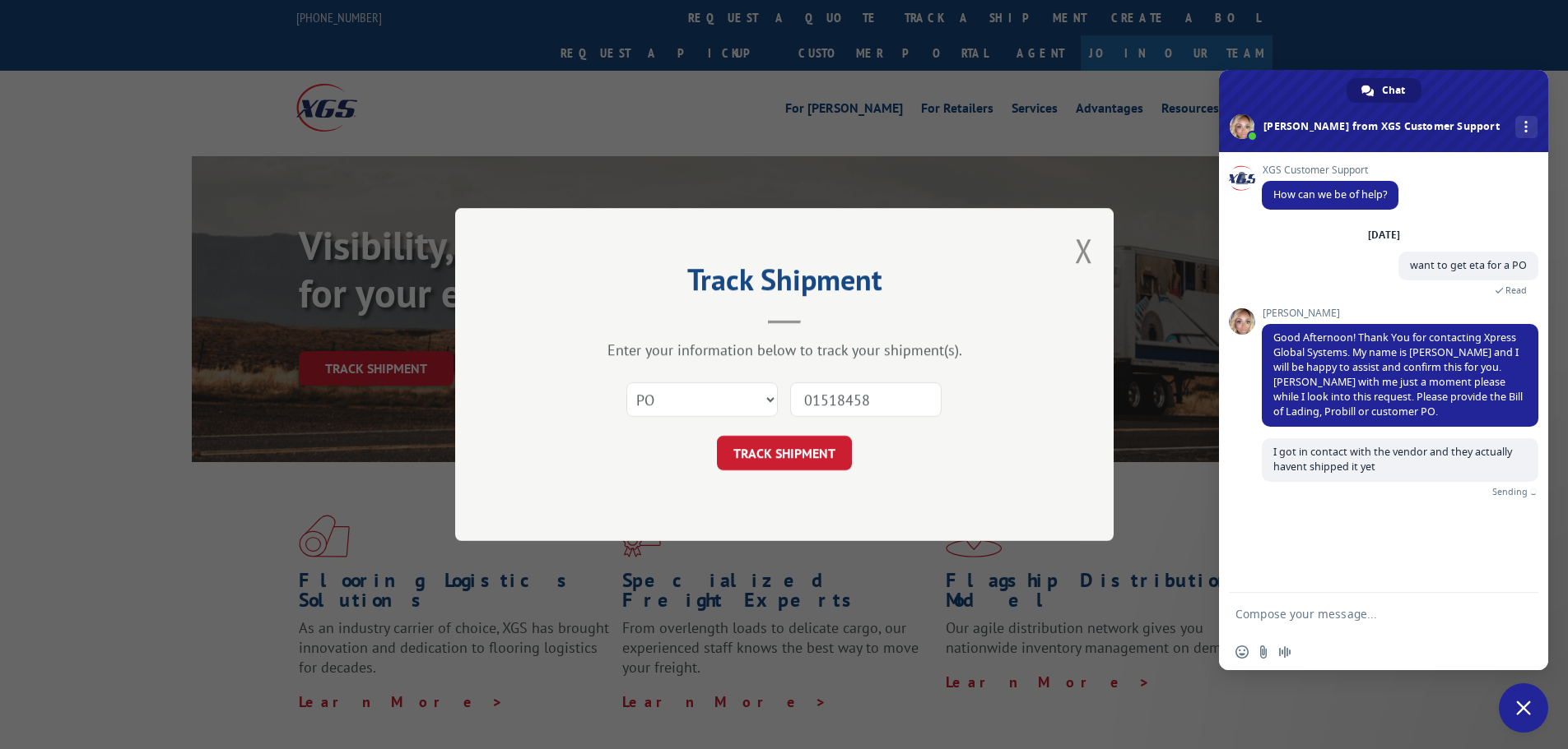
click at [1382, 613] on textarea "Compose your message..." at bounding box center [1365, 614] width 260 height 15
type textarea "Sorry, thank you so much for your help"
click at [1529, 626] on span "Send" at bounding box center [1518, 614] width 28 height 28
click at [1520, 719] on span "Close chat" at bounding box center [1524, 708] width 50 height 50
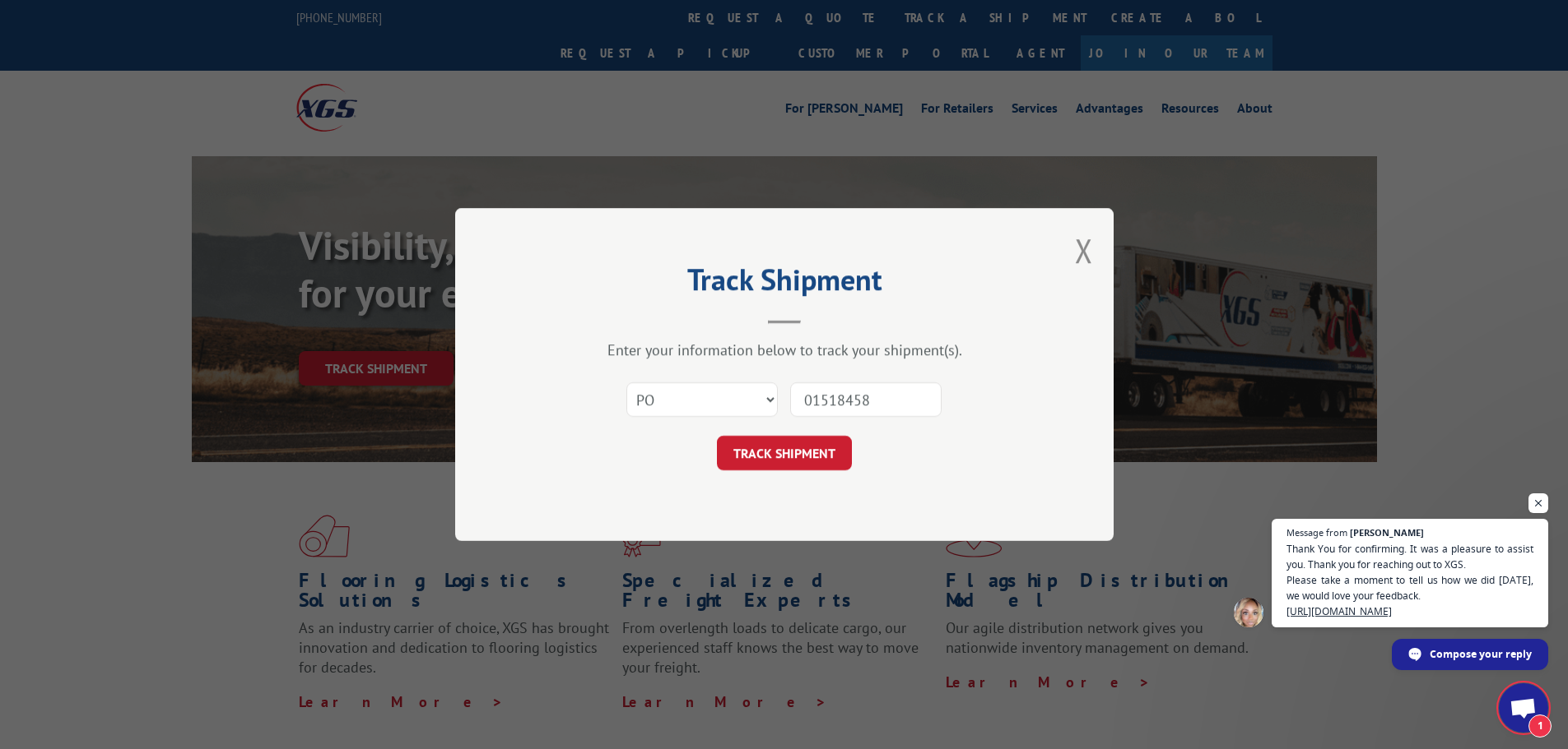
scroll to position [107, 0]
click at [1074, 243] on div "Track Shipment Enter your information below to track your shipment(s). Select c…" at bounding box center [785, 374] width 659 height 333
click at [1091, 249] on button "Close modal" at bounding box center [1084, 250] width 18 height 43
